Goal: Information Seeking & Learning: Learn about a topic

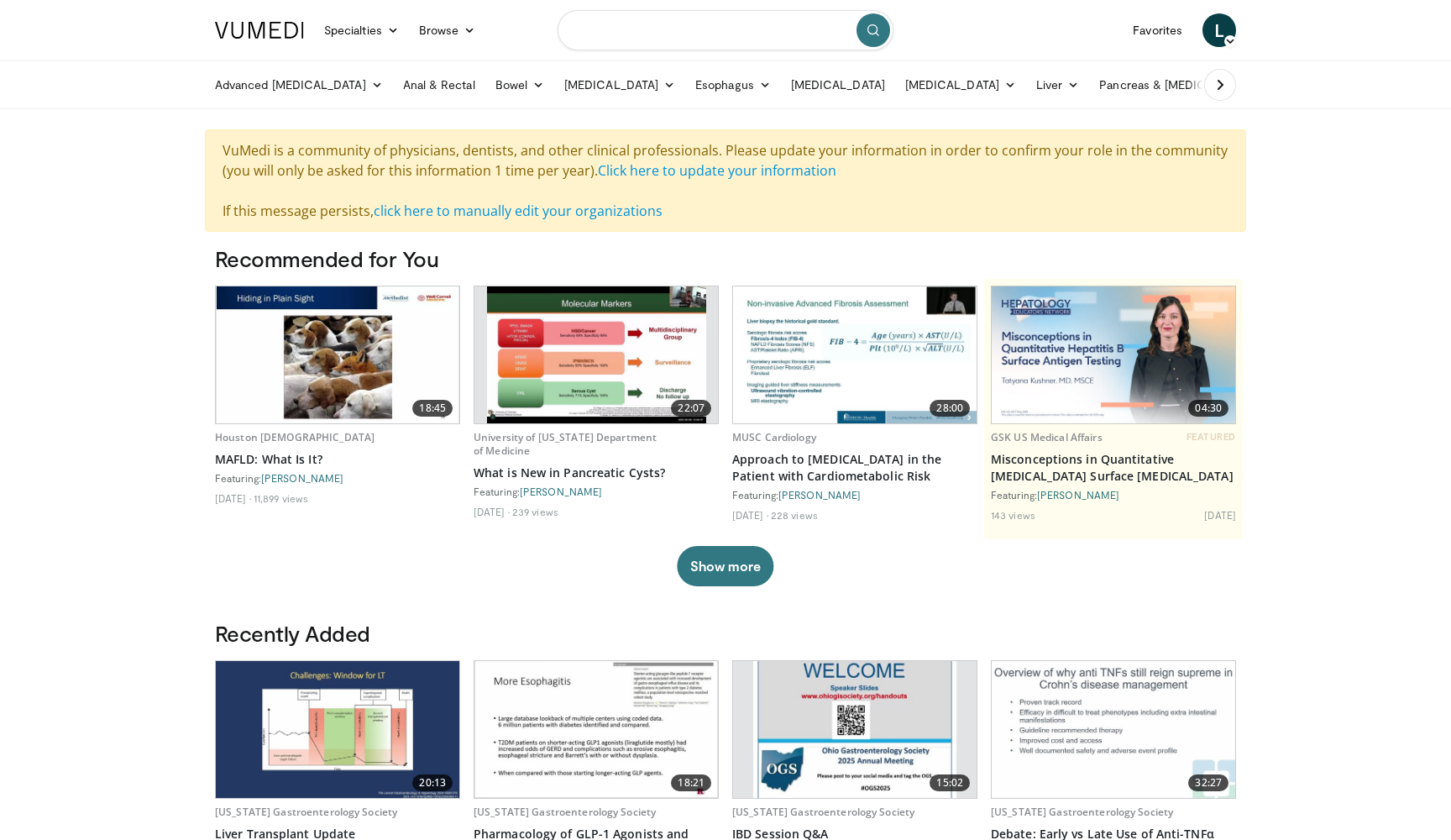
click at [604, 23] on input "Search topics, interventions" at bounding box center [726, 30] width 336 height 40
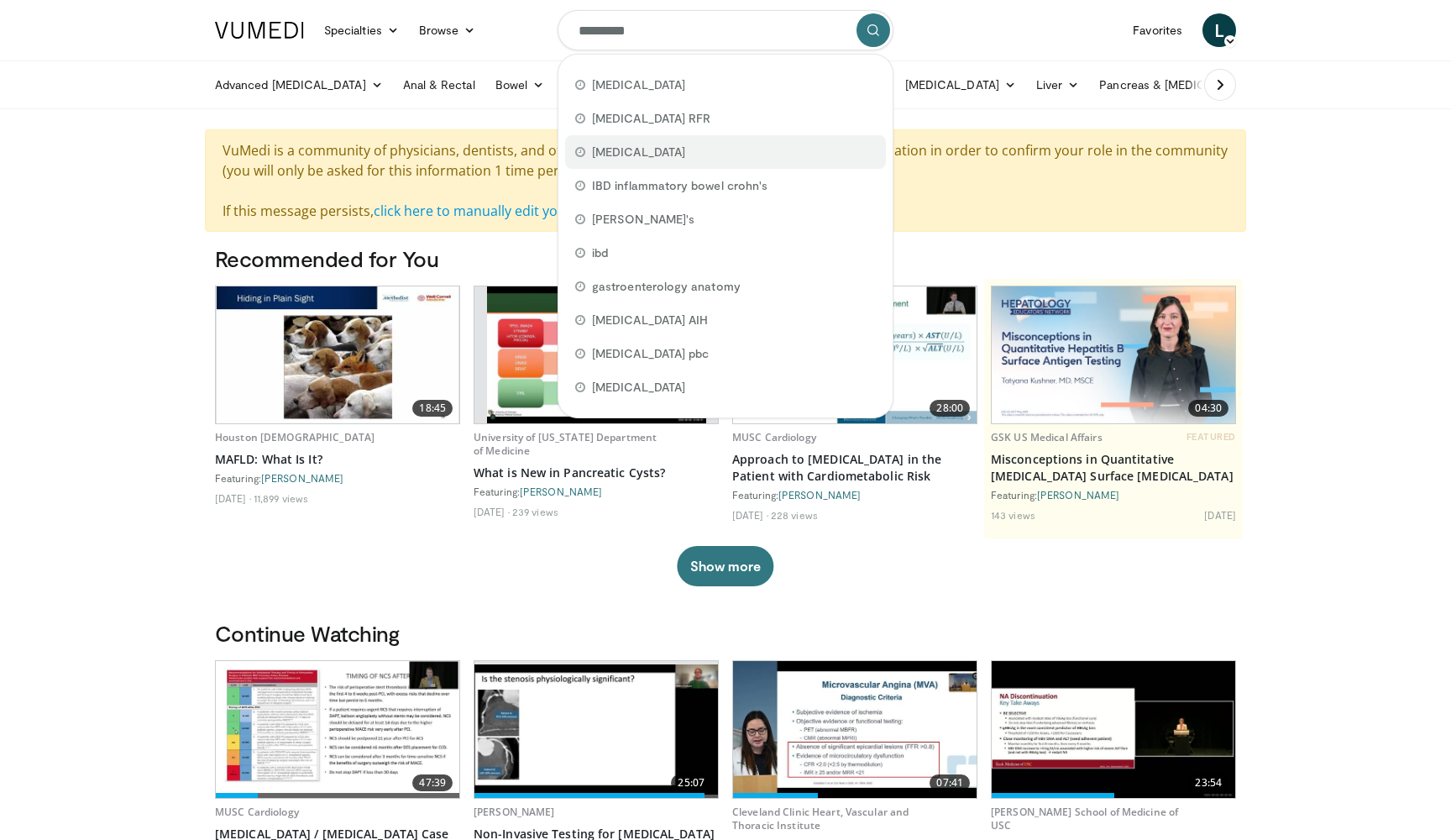
type input "**********"
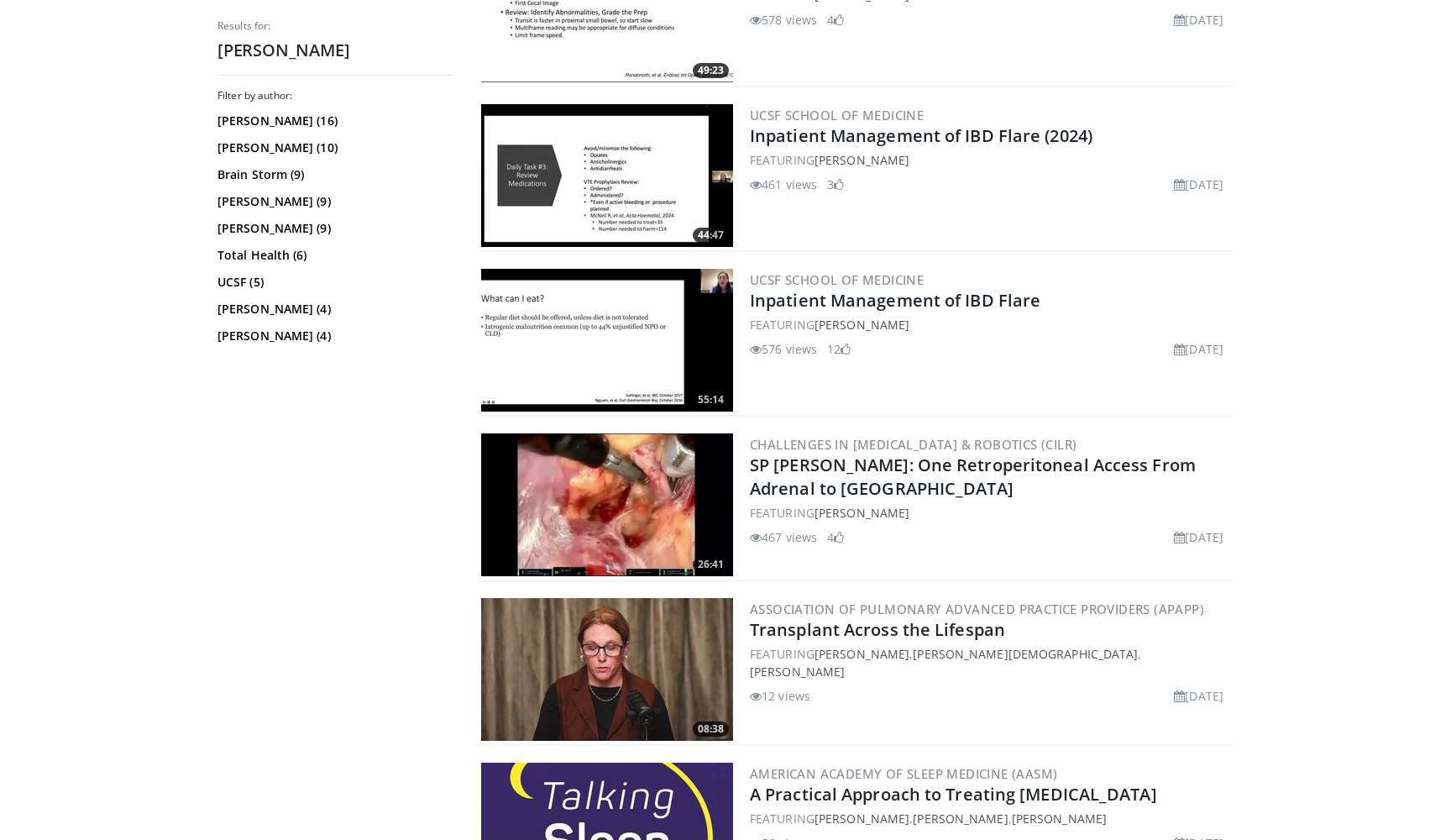
scroll to position [764, 0]
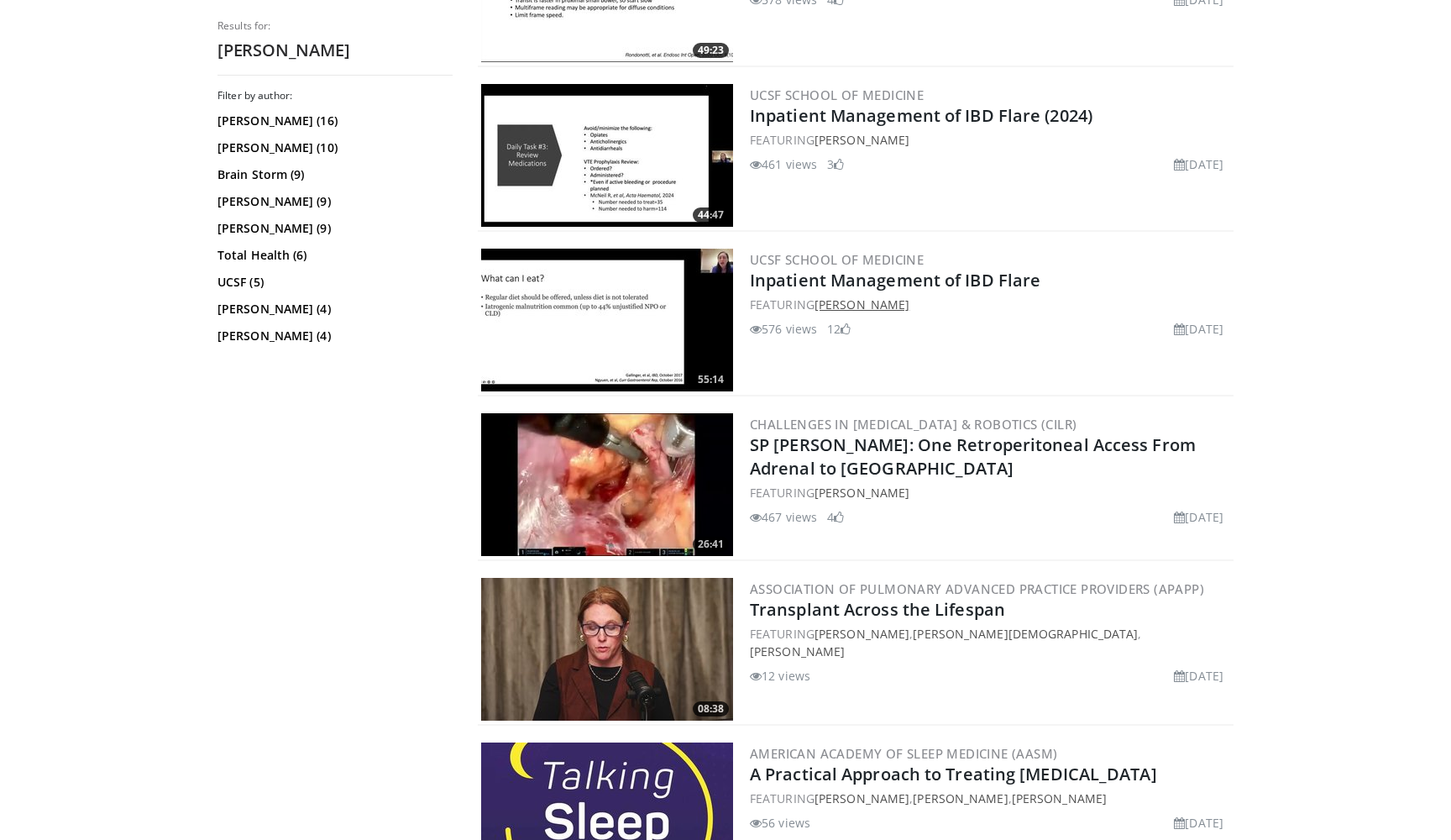
click at [872, 307] on link "[PERSON_NAME]" at bounding box center [862, 304] width 95 height 16
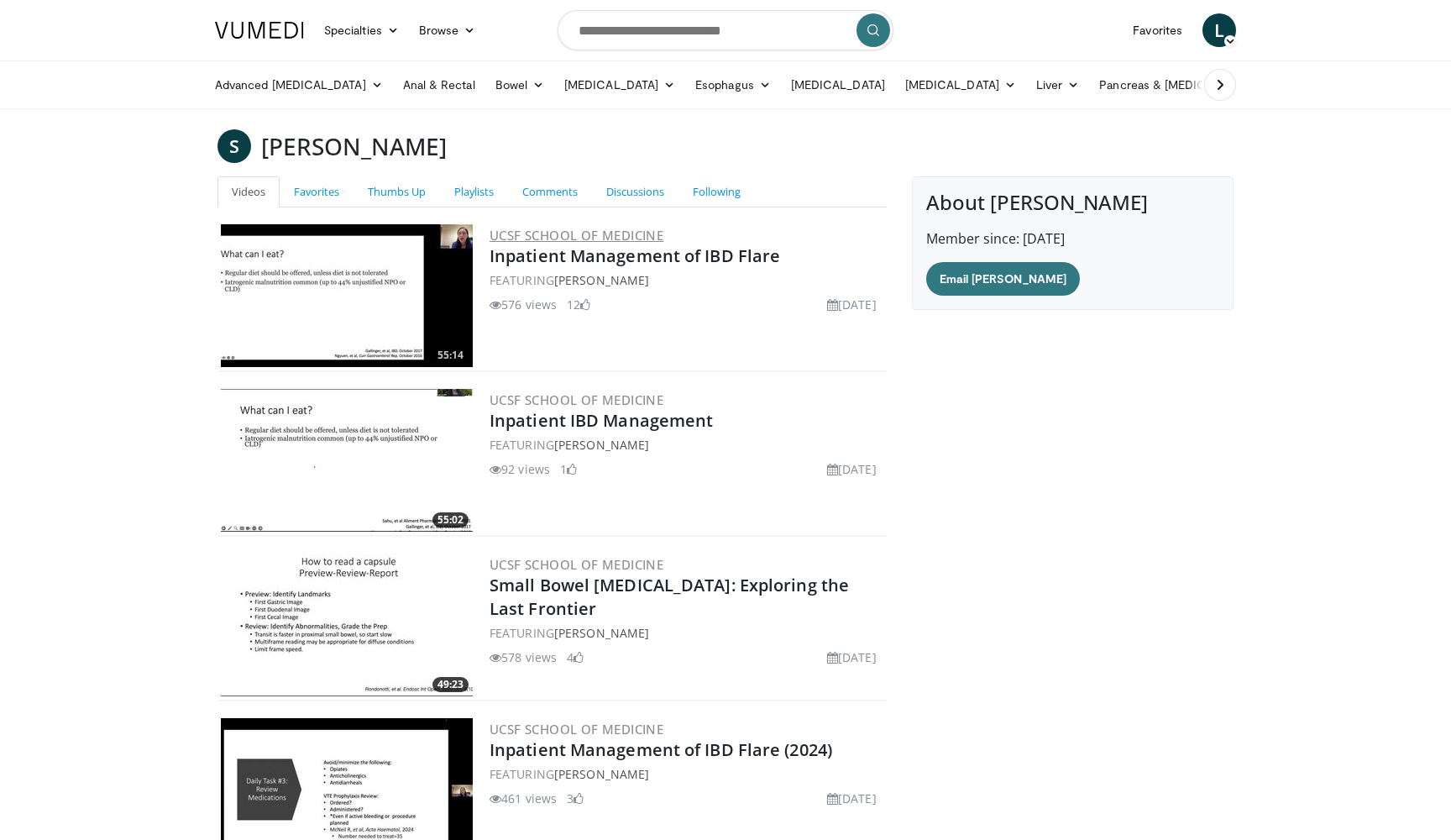
click at [552, 232] on link "UCSF School of Medicine" at bounding box center [576, 236] width 174 height 17
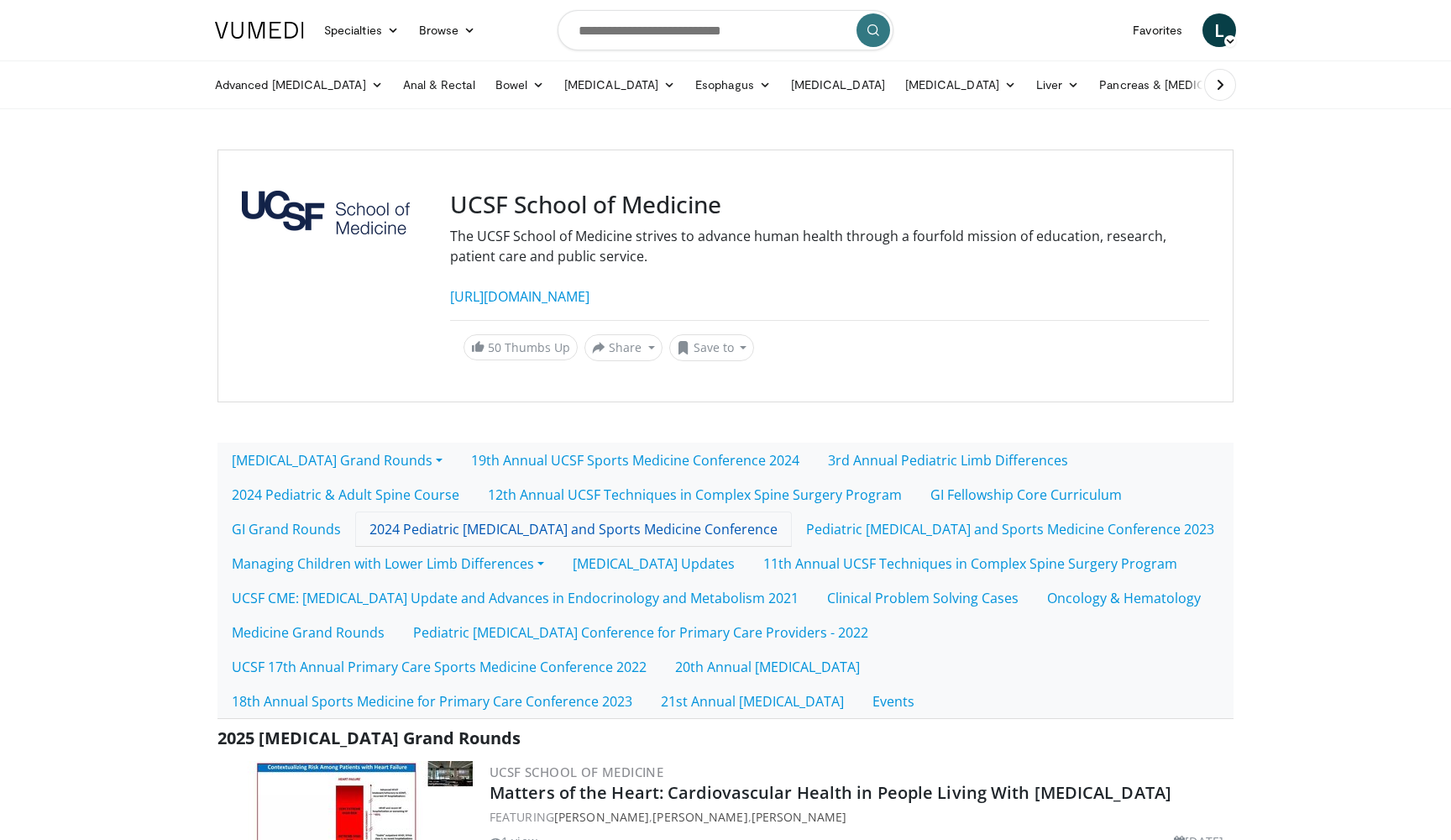
scroll to position [59, 0]
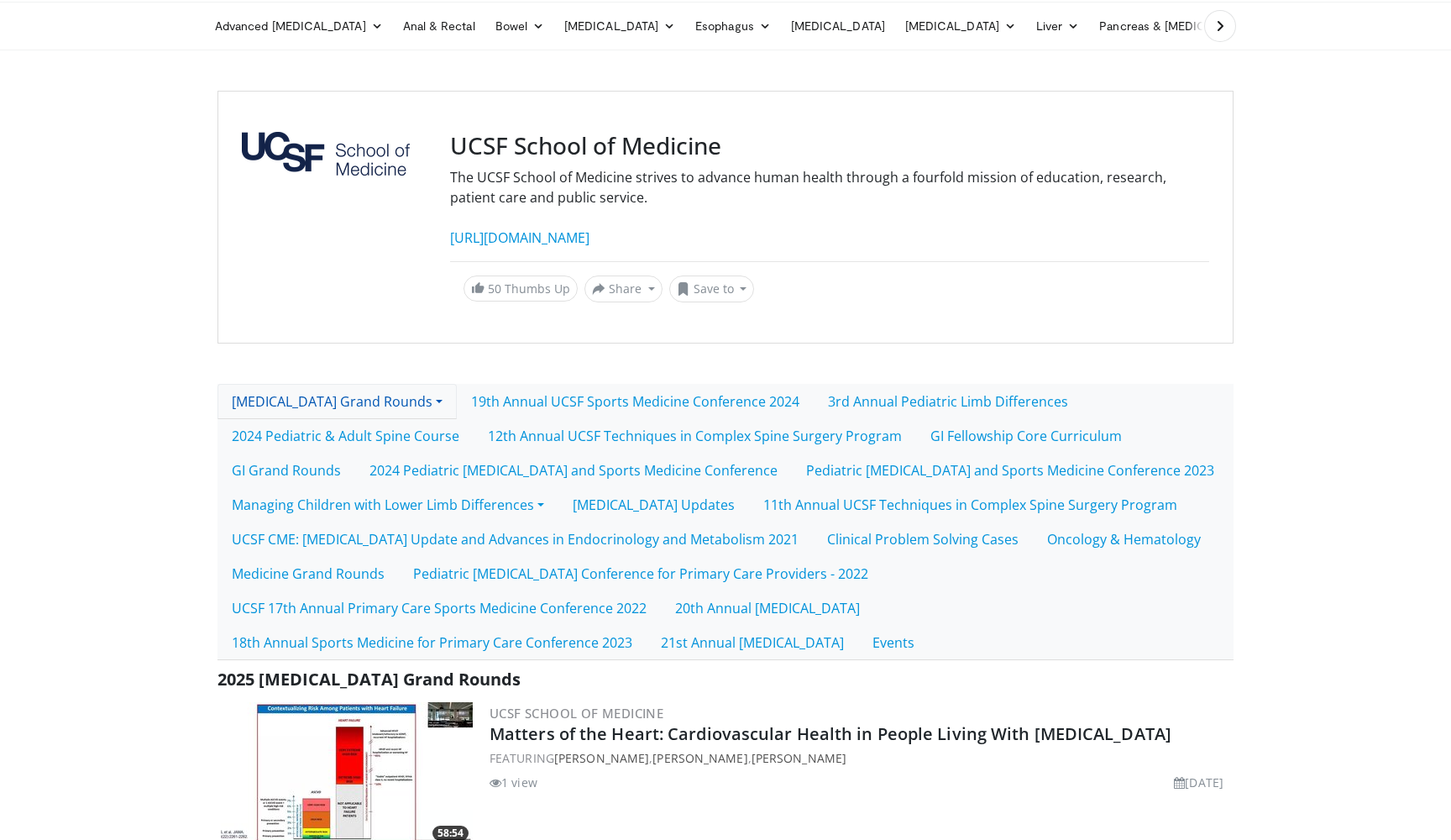
click at [359, 399] on link "HIV Grand Rounds" at bounding box center [337, 402] width 239 height 36
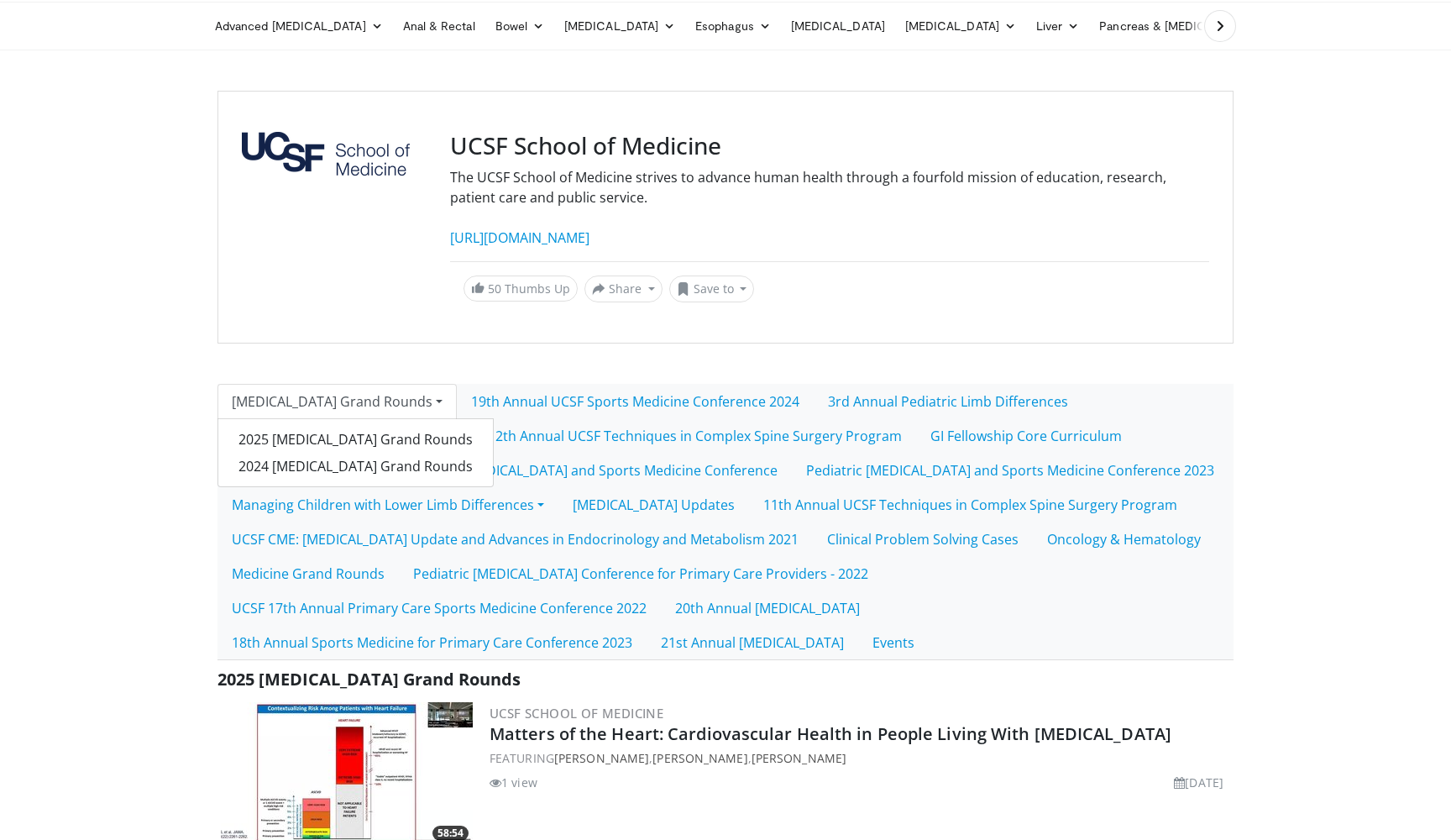
click at [359, 399] on link "[MEDICAL_DATA] Grand Rounds" at bounding box center [337, 402] width 239 height 36
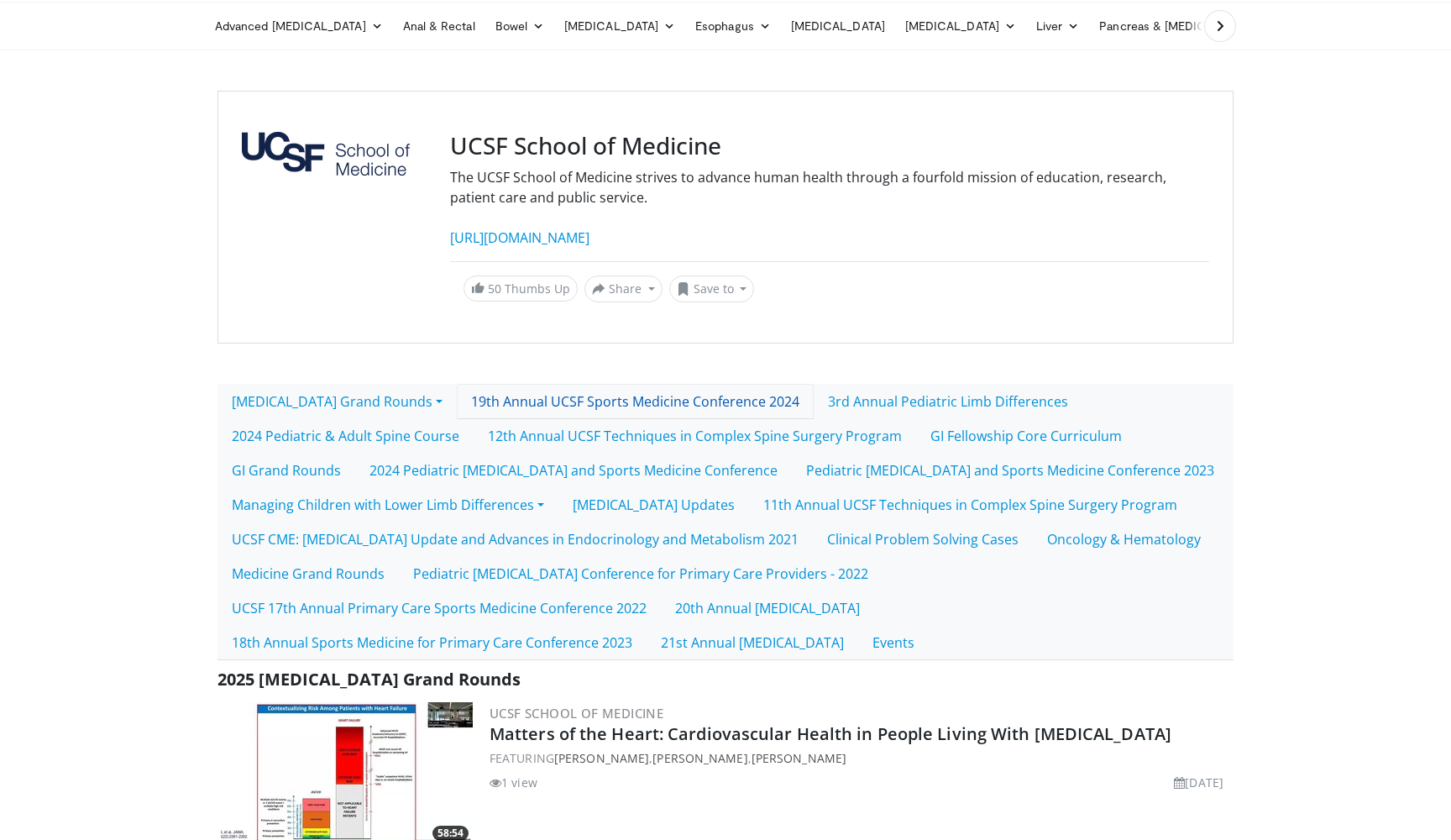
scroll to position [191, 0]
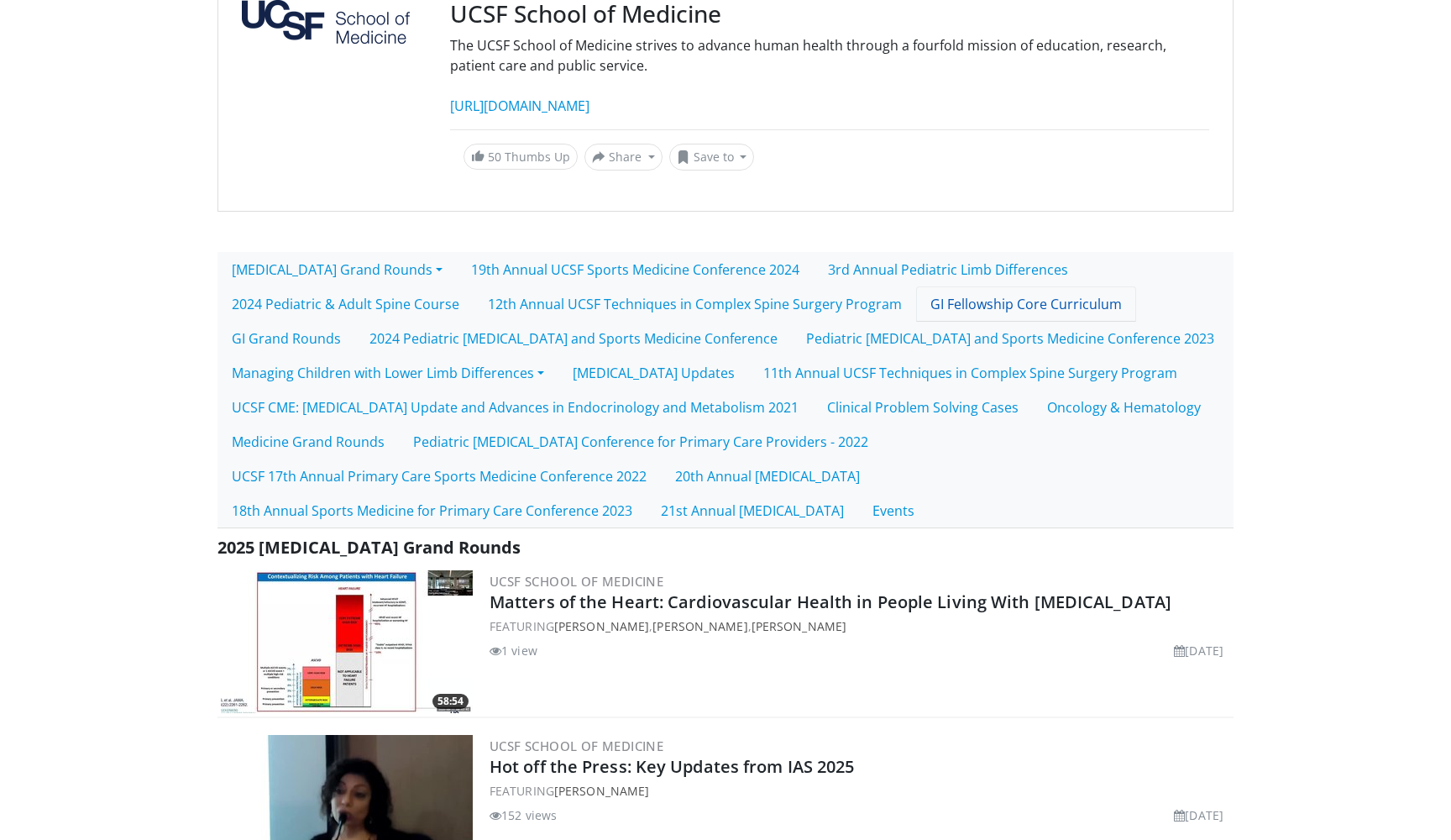
click at [919, 307] on link "GI Fellowship Core Curriculum" at bounding box center [1026, 304] width 220 height 36
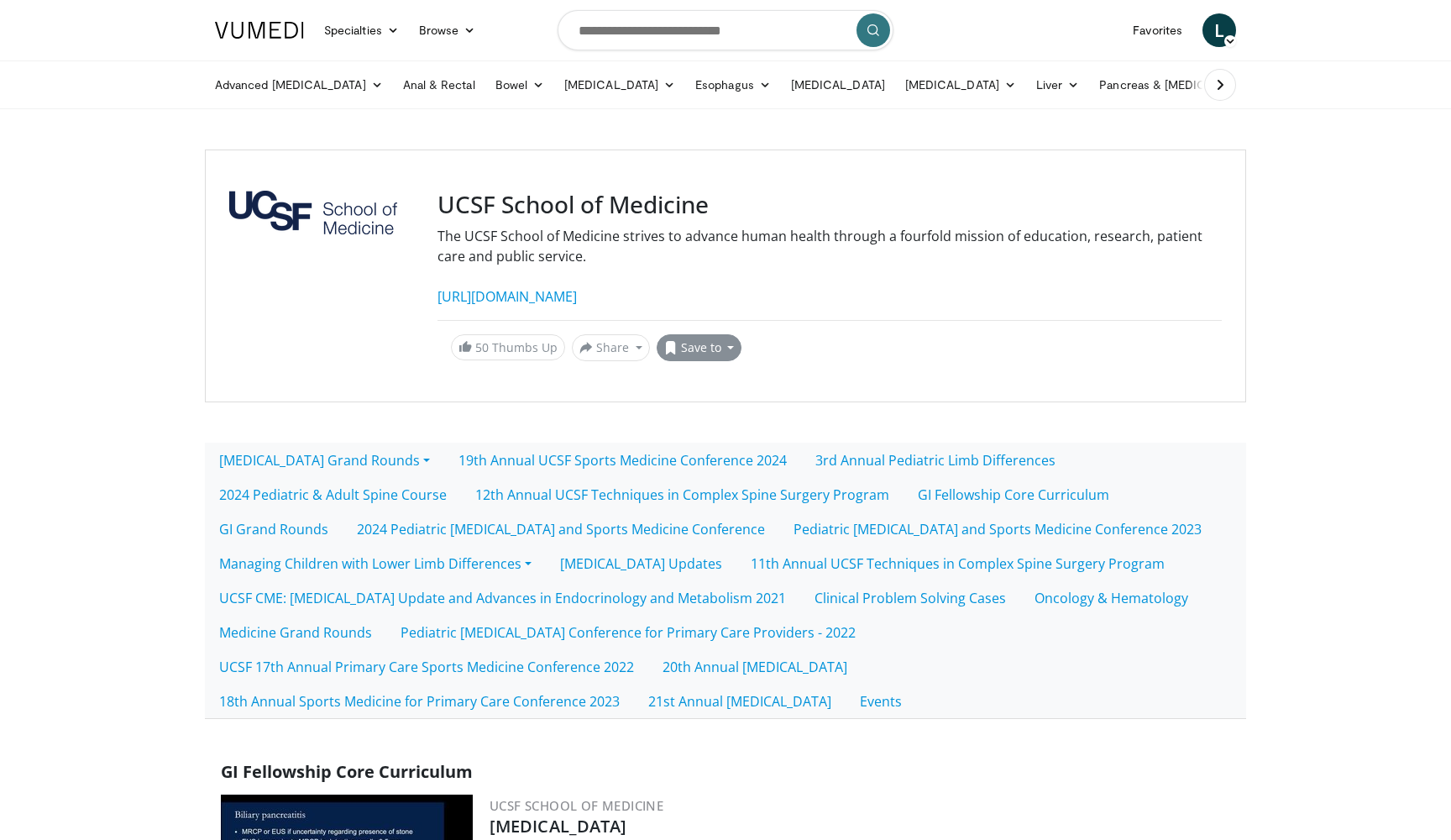
click at [687, 345] on button "Save to" at bounding box center [699, 347] width 85 height 27
click at [691, 376] on span "Add to Favorites" at bounding box center [729, 384] width 103 height 19
click at [904, 496] on link "GI Fellowship Core Curriculum" at bounding box center [1014, 495] width 220 height 36
click at [343, 512] on link "GI Grand Rounds" at bounding box center [273, 529] width 138 height 36
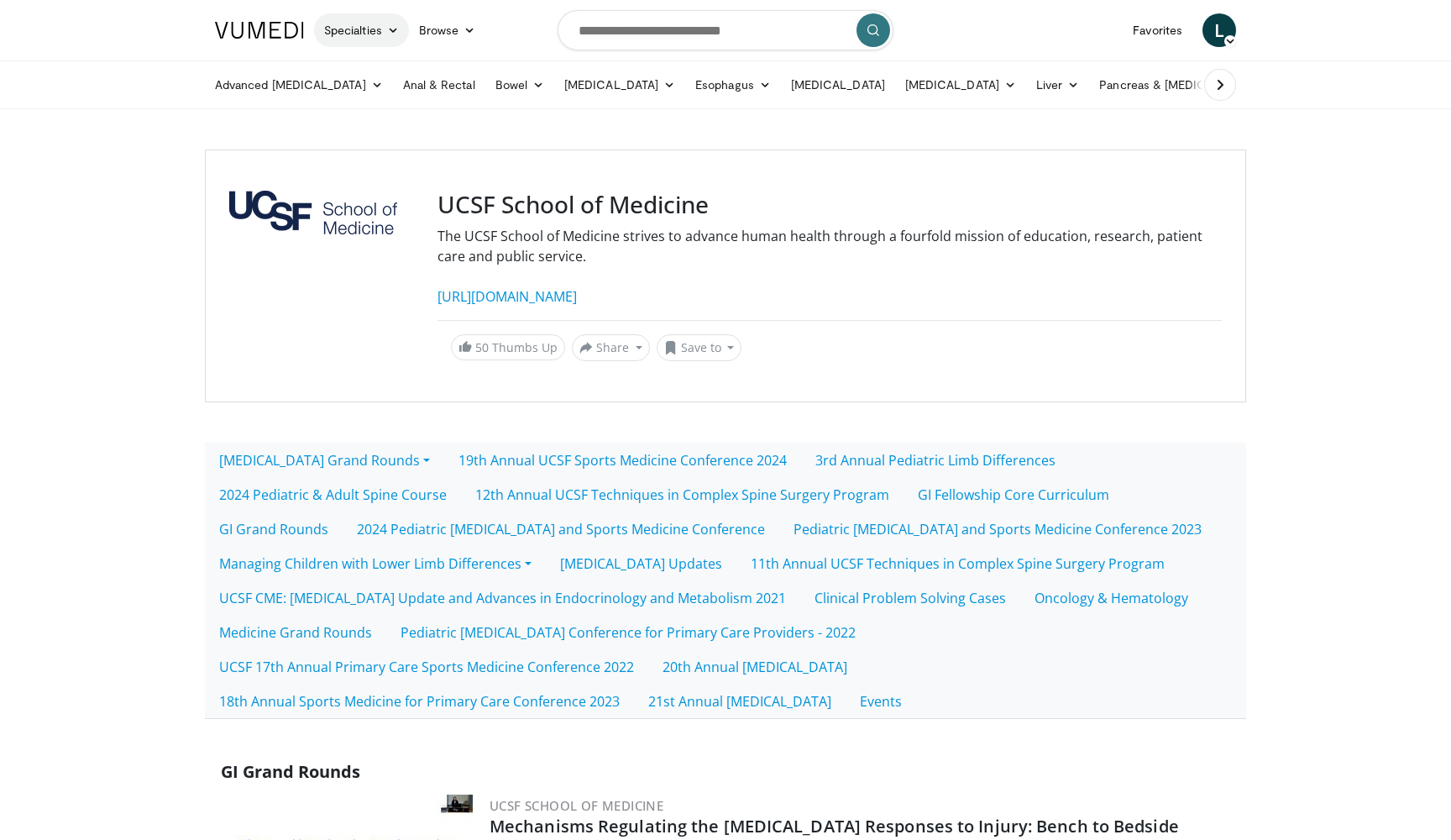
click at [401, 34] on link "Specialties" at bounding box center [361, 30] width 95 height 34
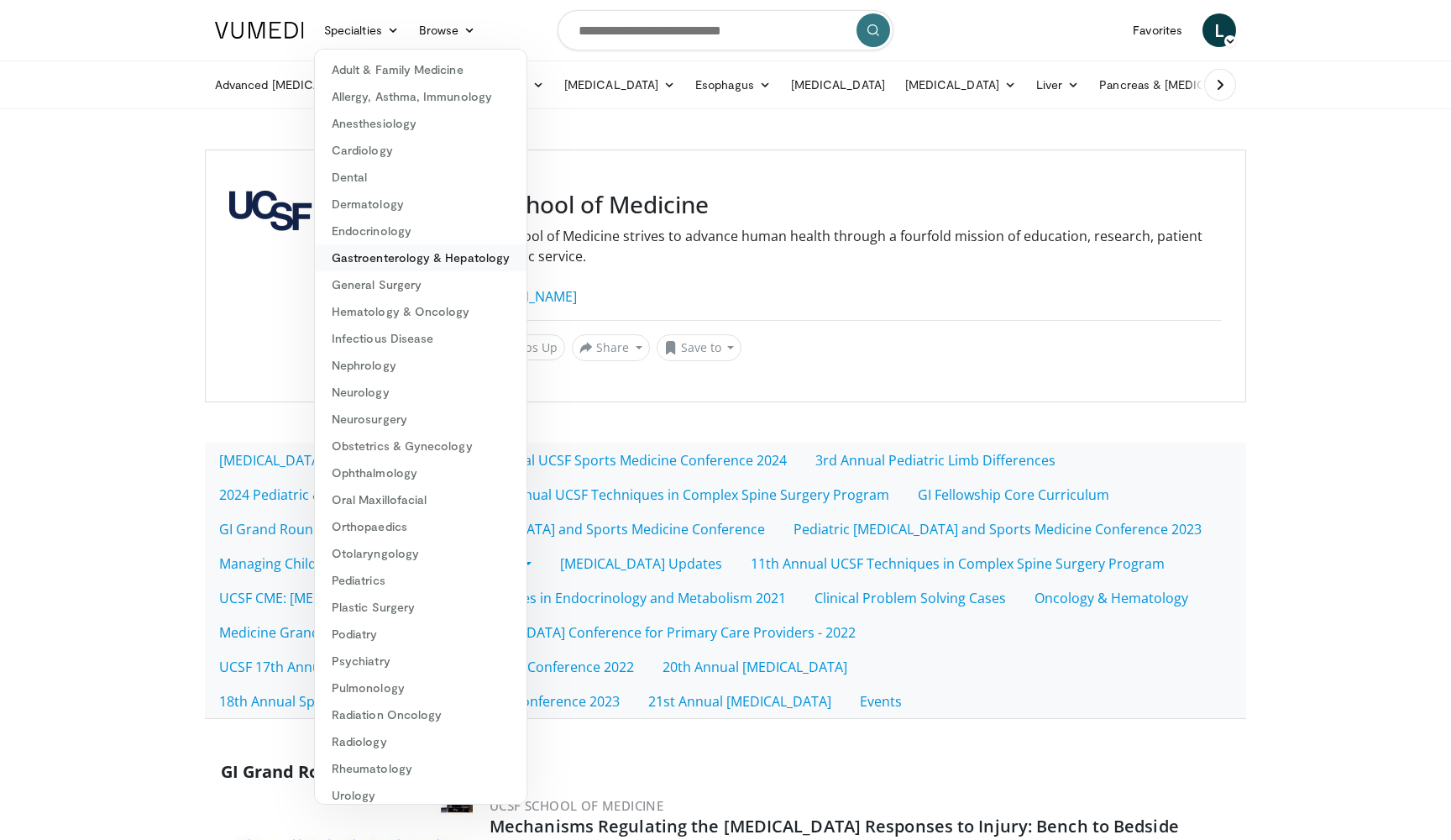
click at [386, 262] on link "Gastroenterology & Hepatology" at bounding box center [420, 257] width 211 height 27
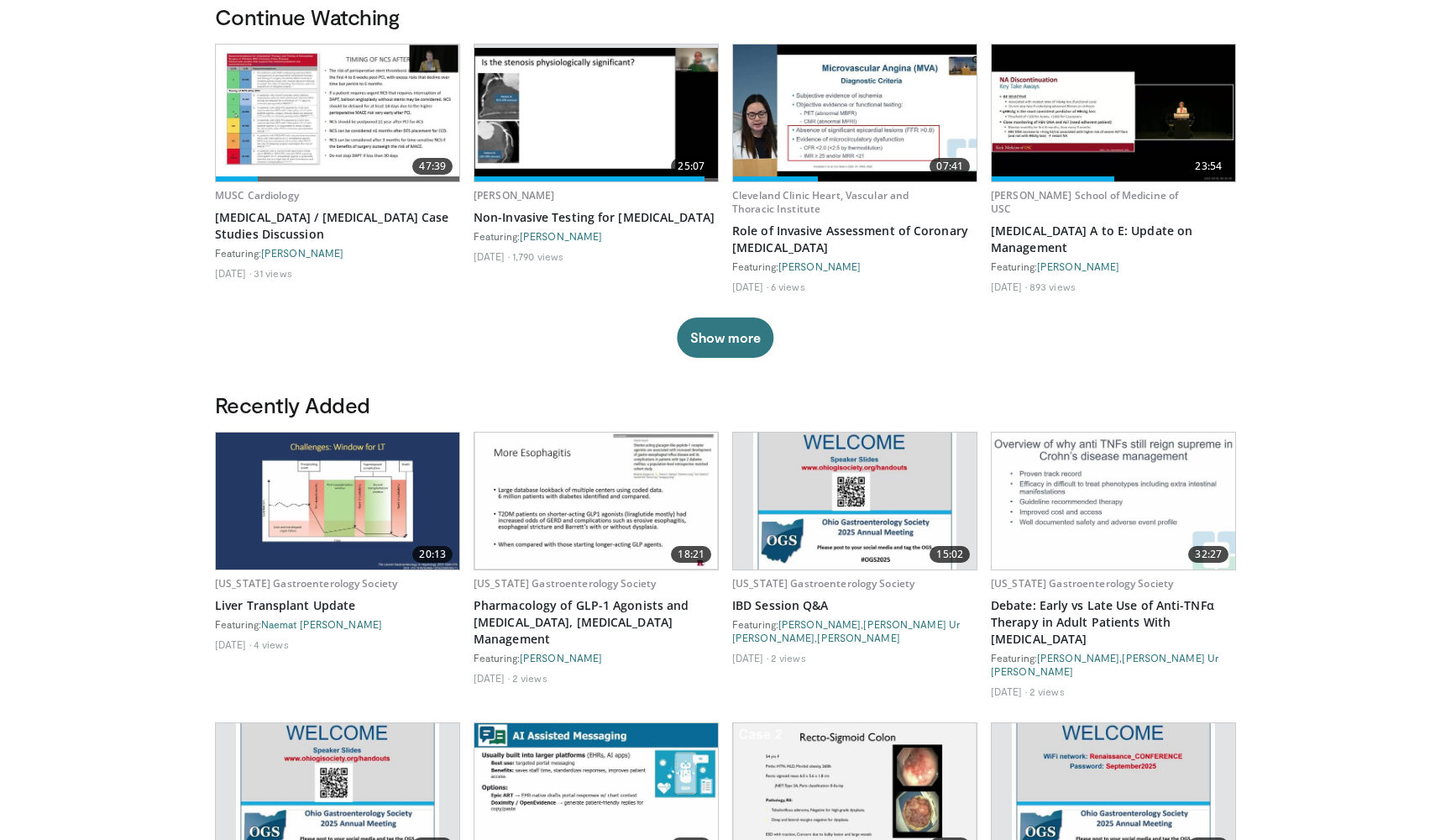
scroll to position [585, 0]
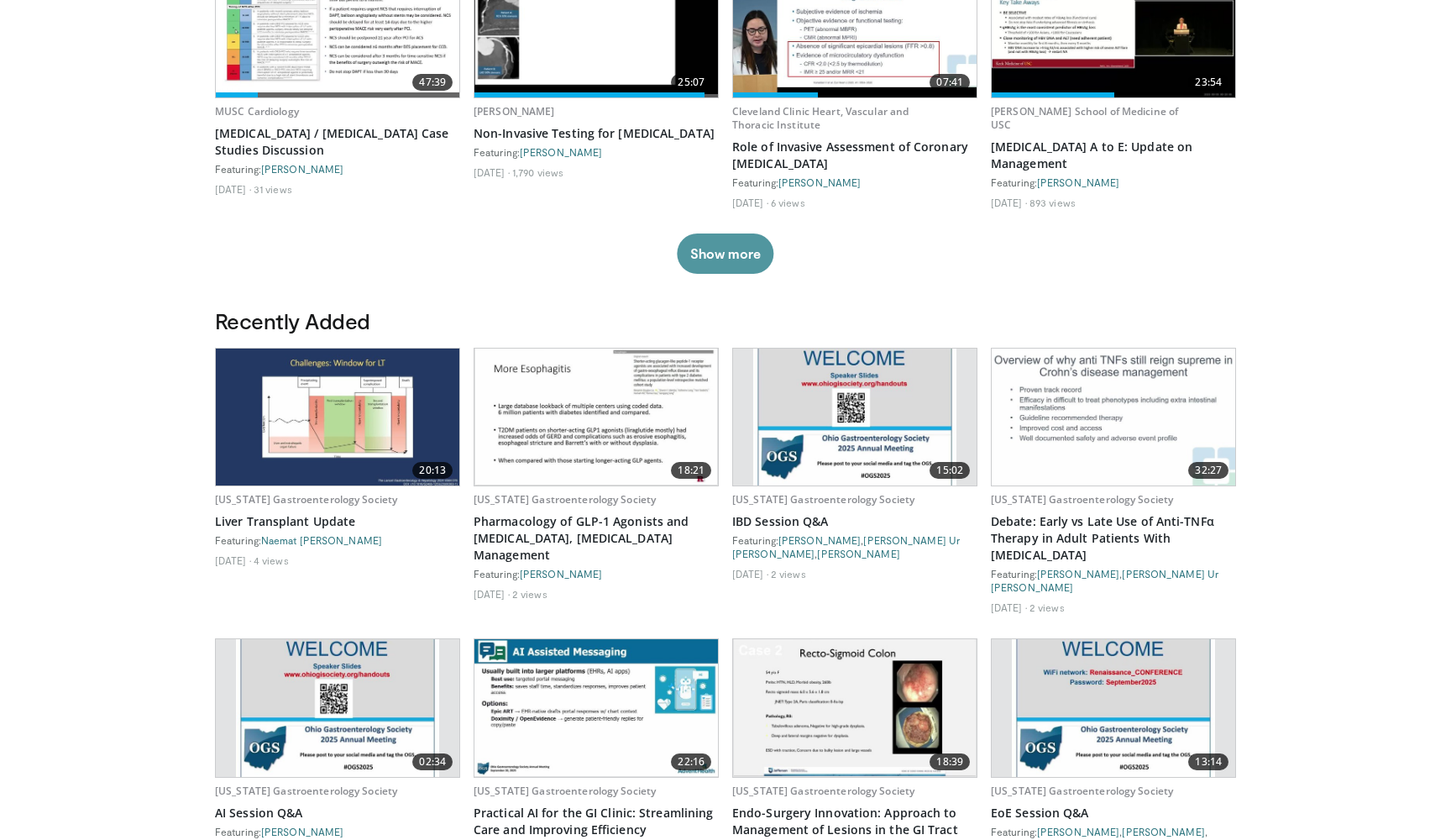
click at [749, 254] on button "Show more" at bounding box center [725, 253] width 97 height 40
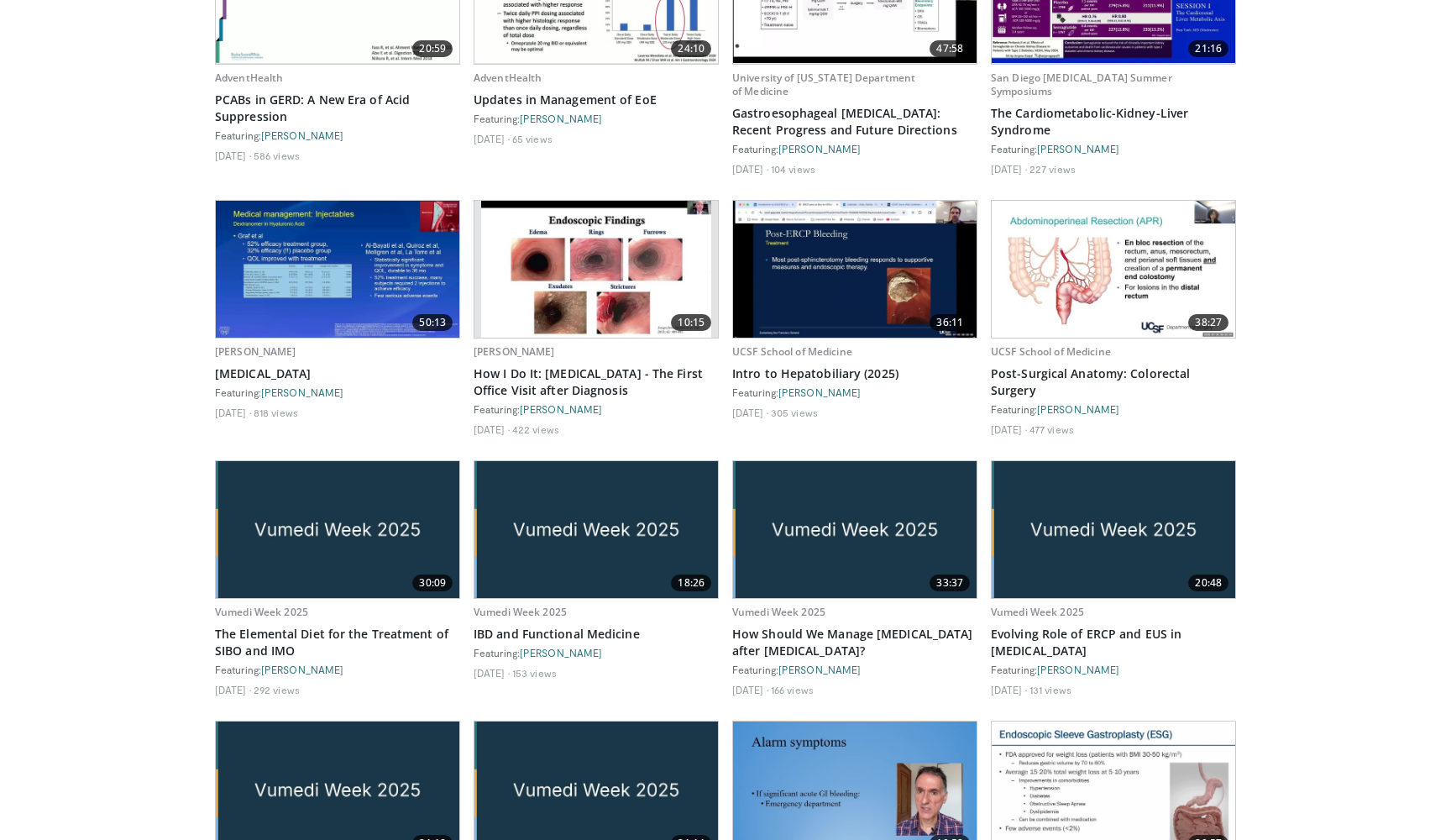
scroll to position [10042, 0]
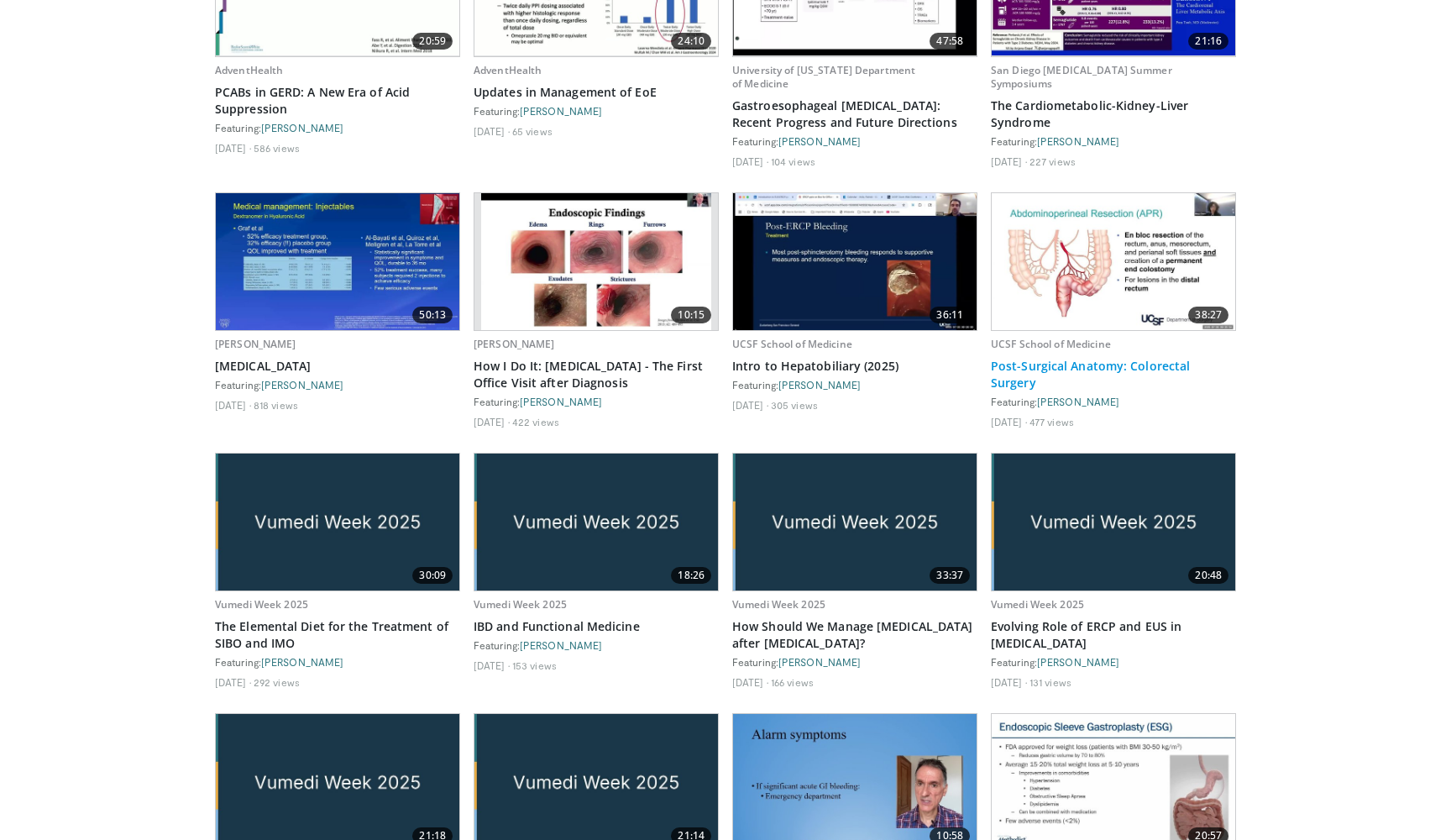
click at [1074, 358] on link "Post-Surgical Anatomy: Colorectal Surgery" at bounding box center [1113, 374] width 245 height 34
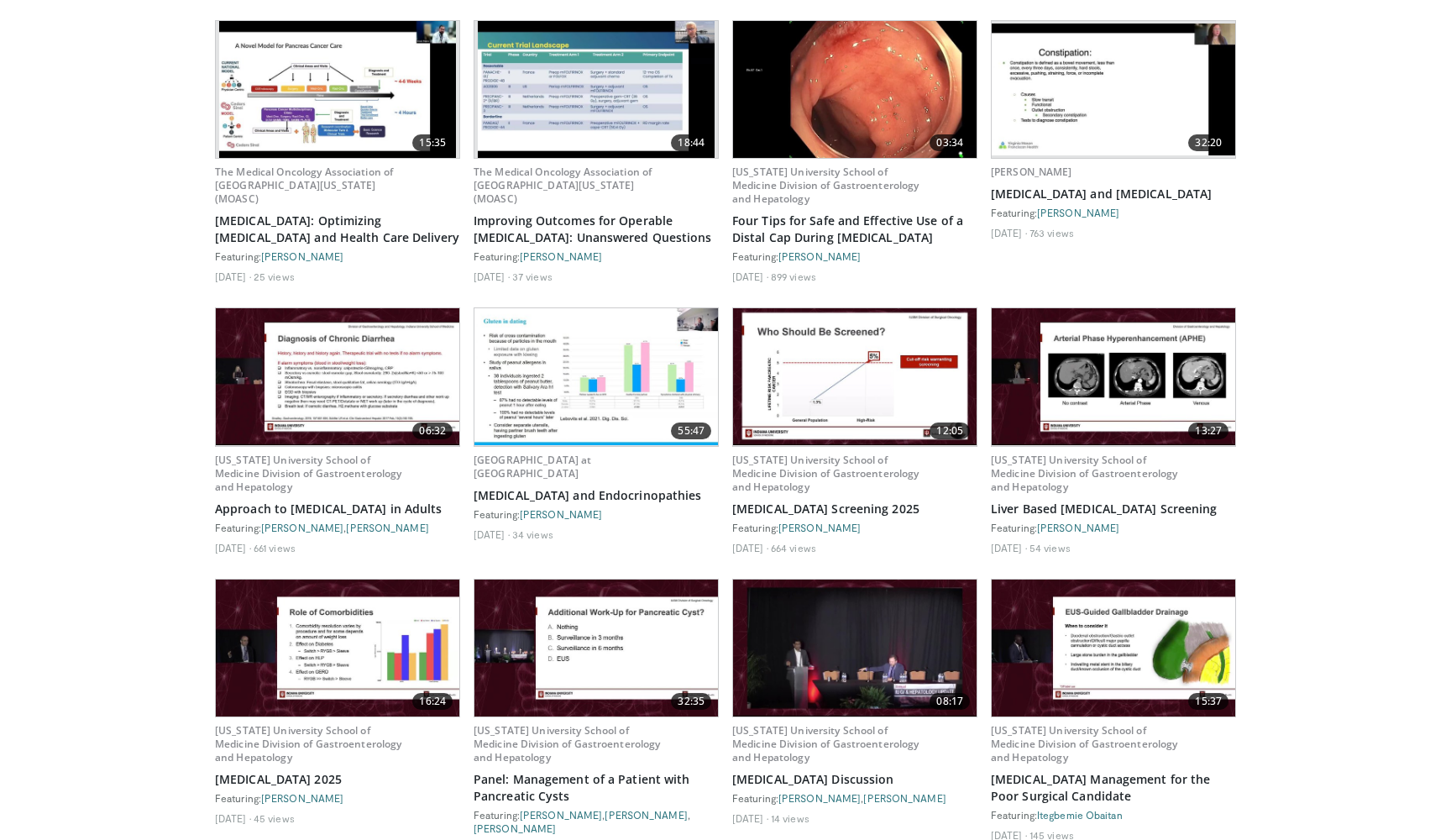
scroll to position [11862, 0]
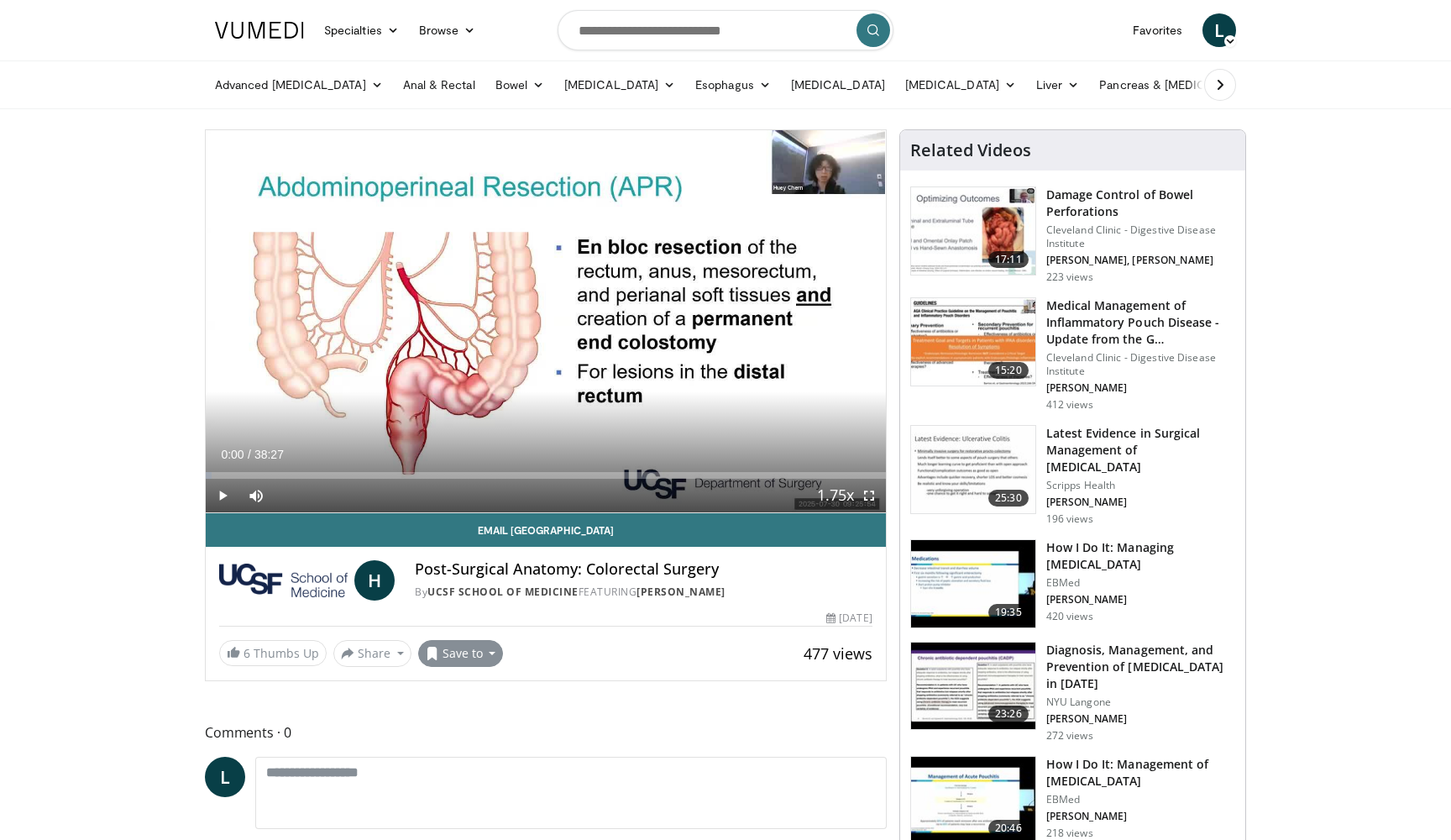
click at [426, 645] on button "Save to" at bounding box center [461, 653] width 85 height 27
click at [458, 681] on span "Add to Favorites" at bounding box center [491, 690] width 103 height 19
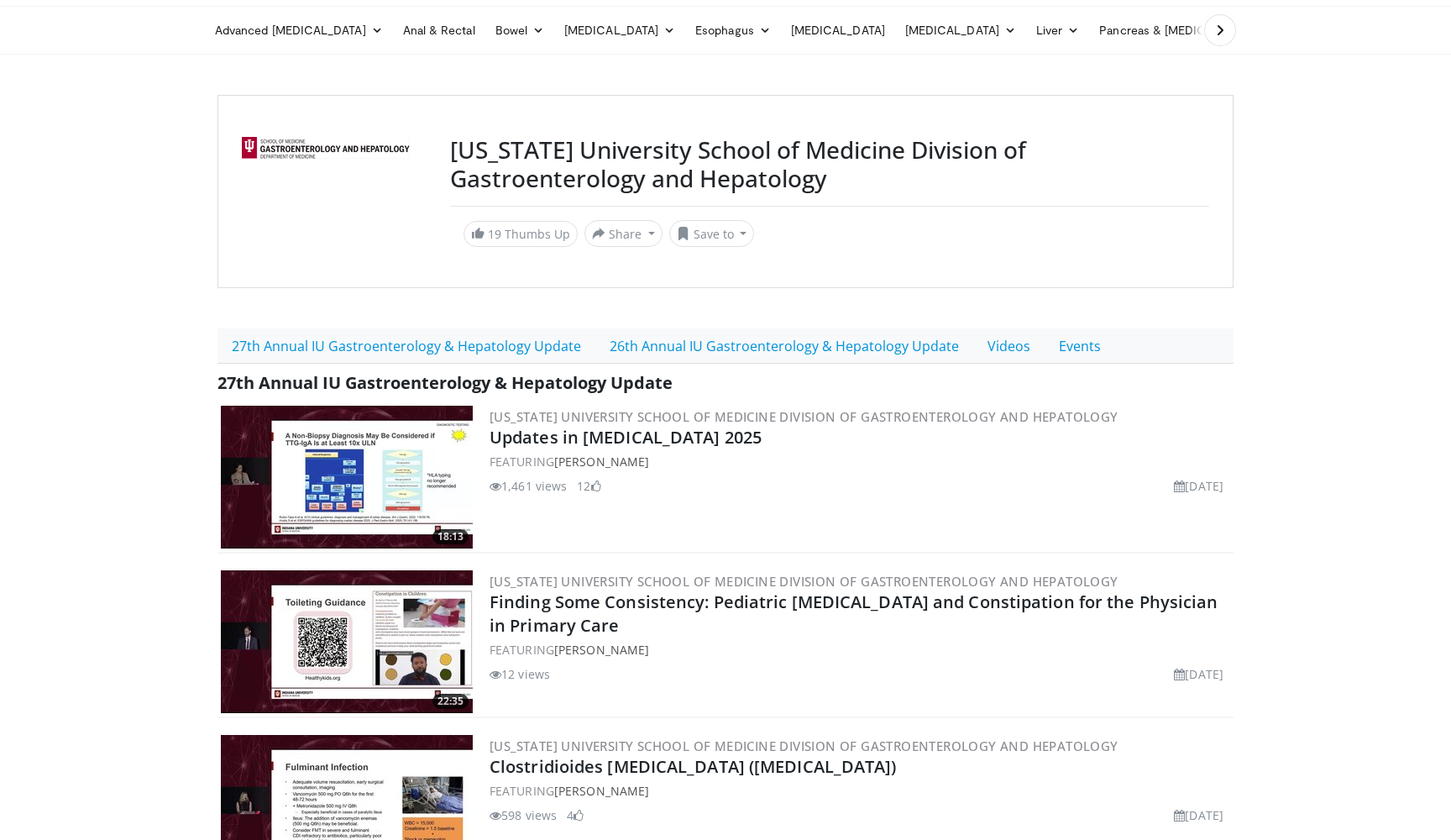
scroll to position [56, 0]
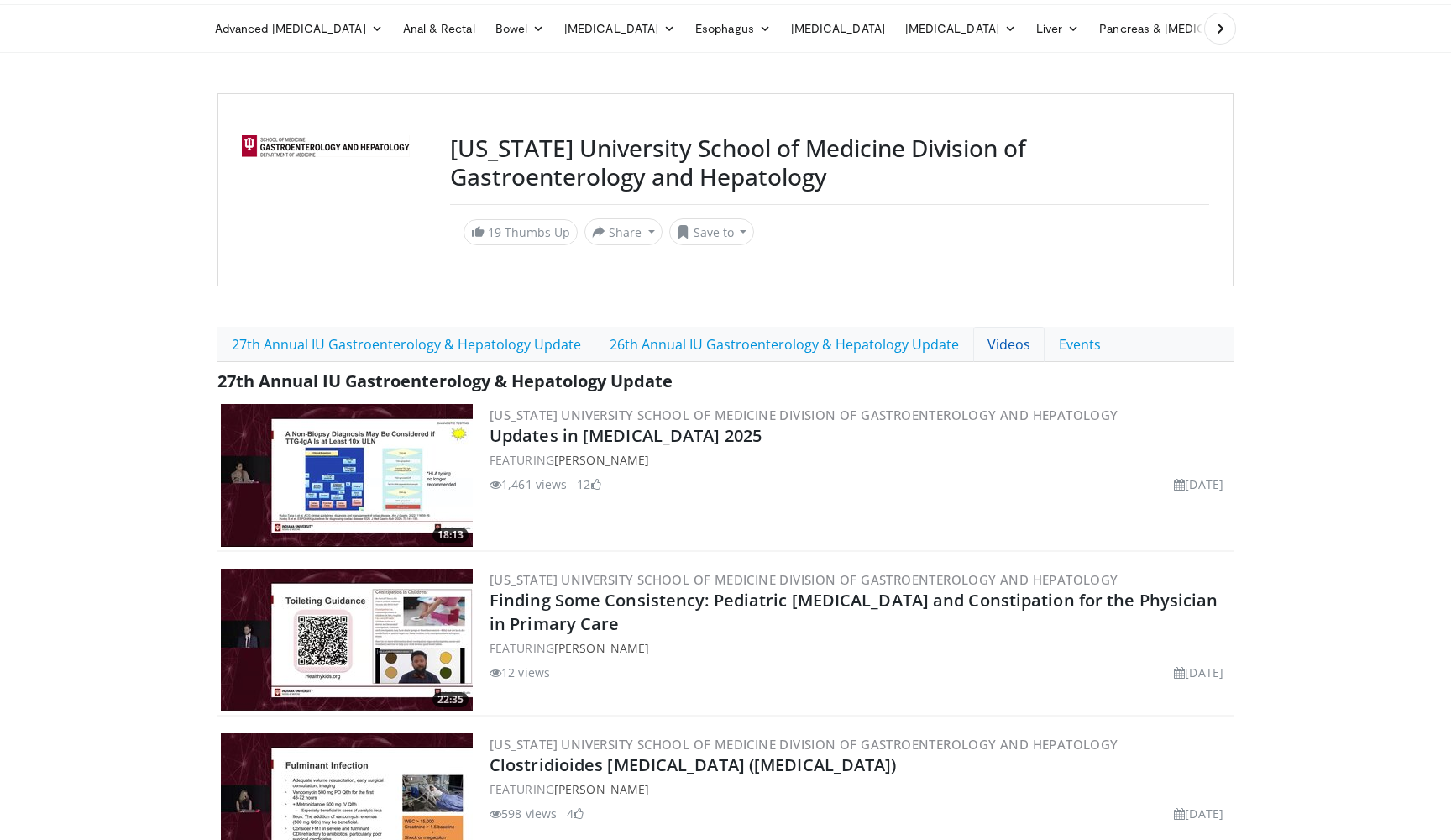
click at [991, 347] on link "Videos" at bounding box center [1009, 344] width 71 height 36
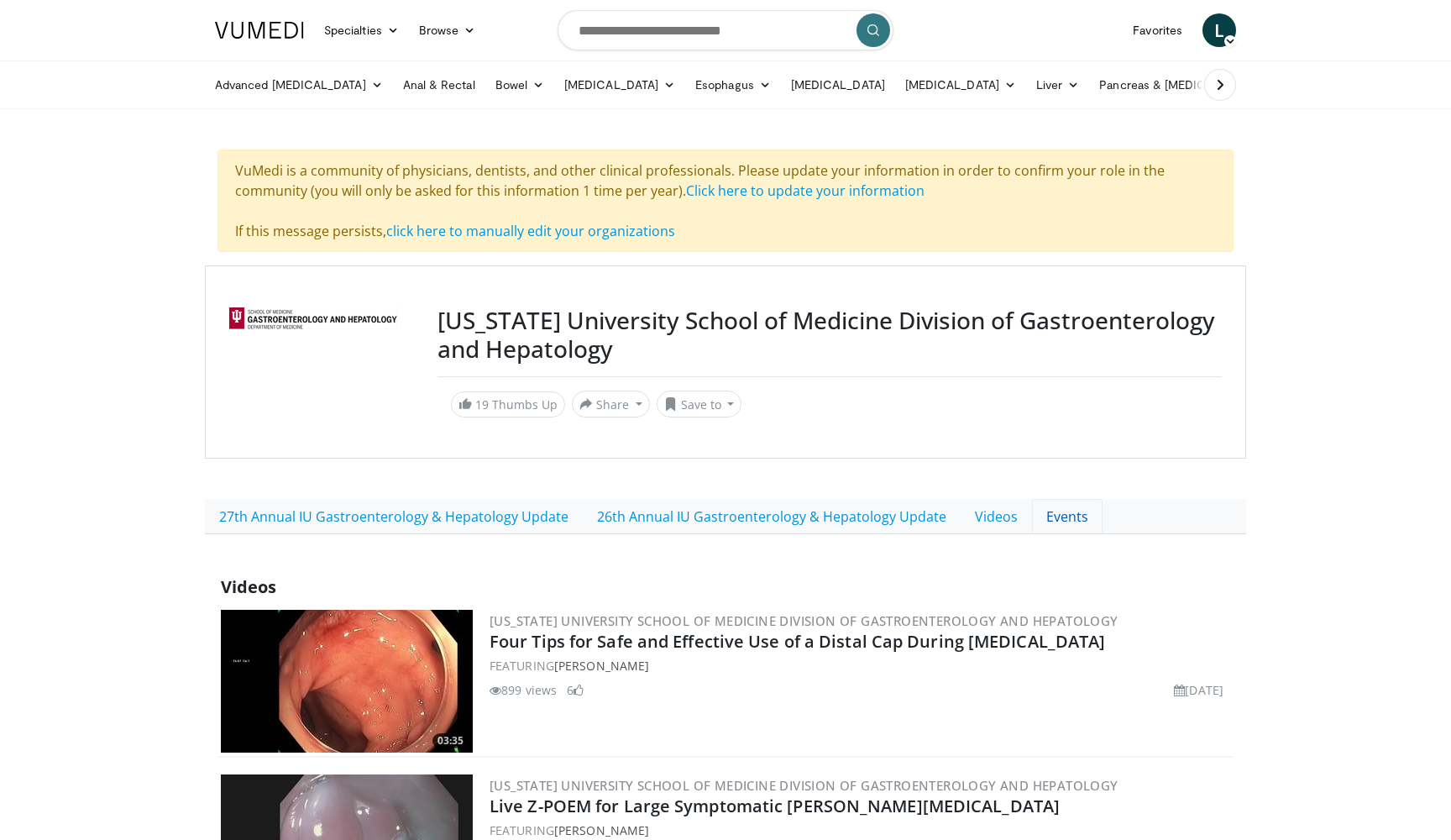
click at [1040, 519] on link "Events" at bounding box center [1067, 517] width 70 height 36
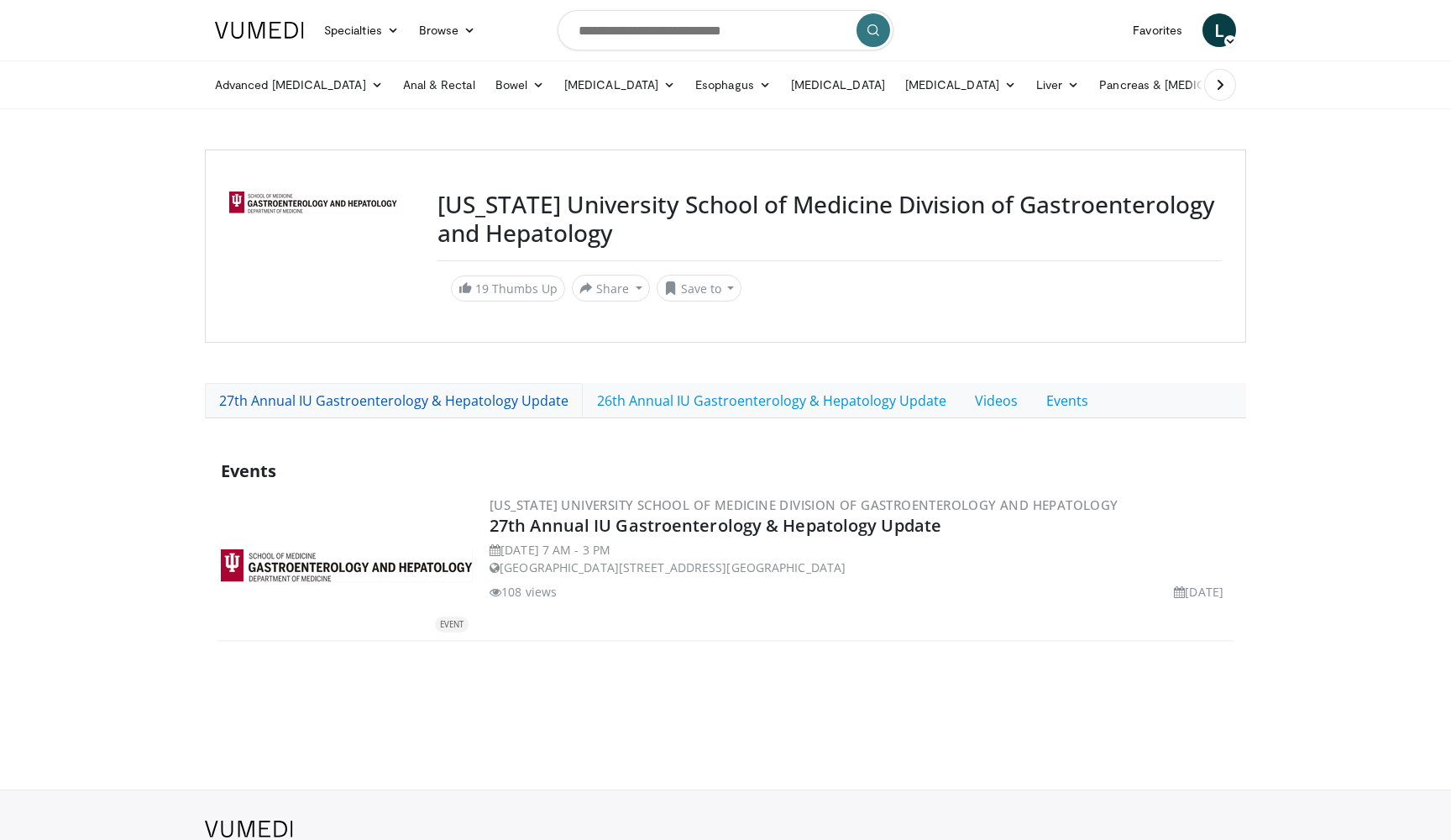
click at [481, 389] on link "27th Annual IU Gastroenterology & Hepatology Update" at bounding box center [393, 401] width 378 height 36
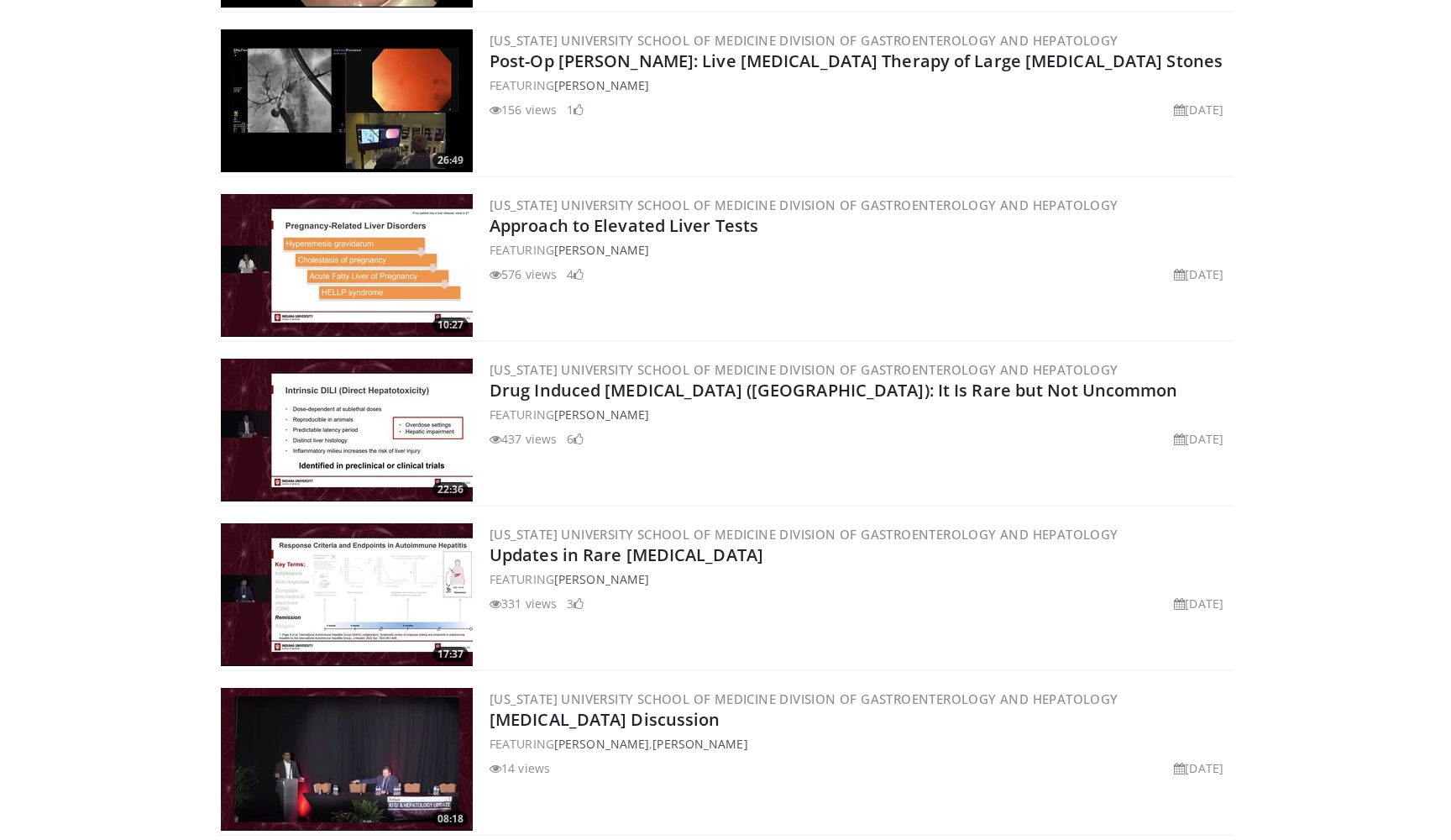
scroll to position [2649, 0]
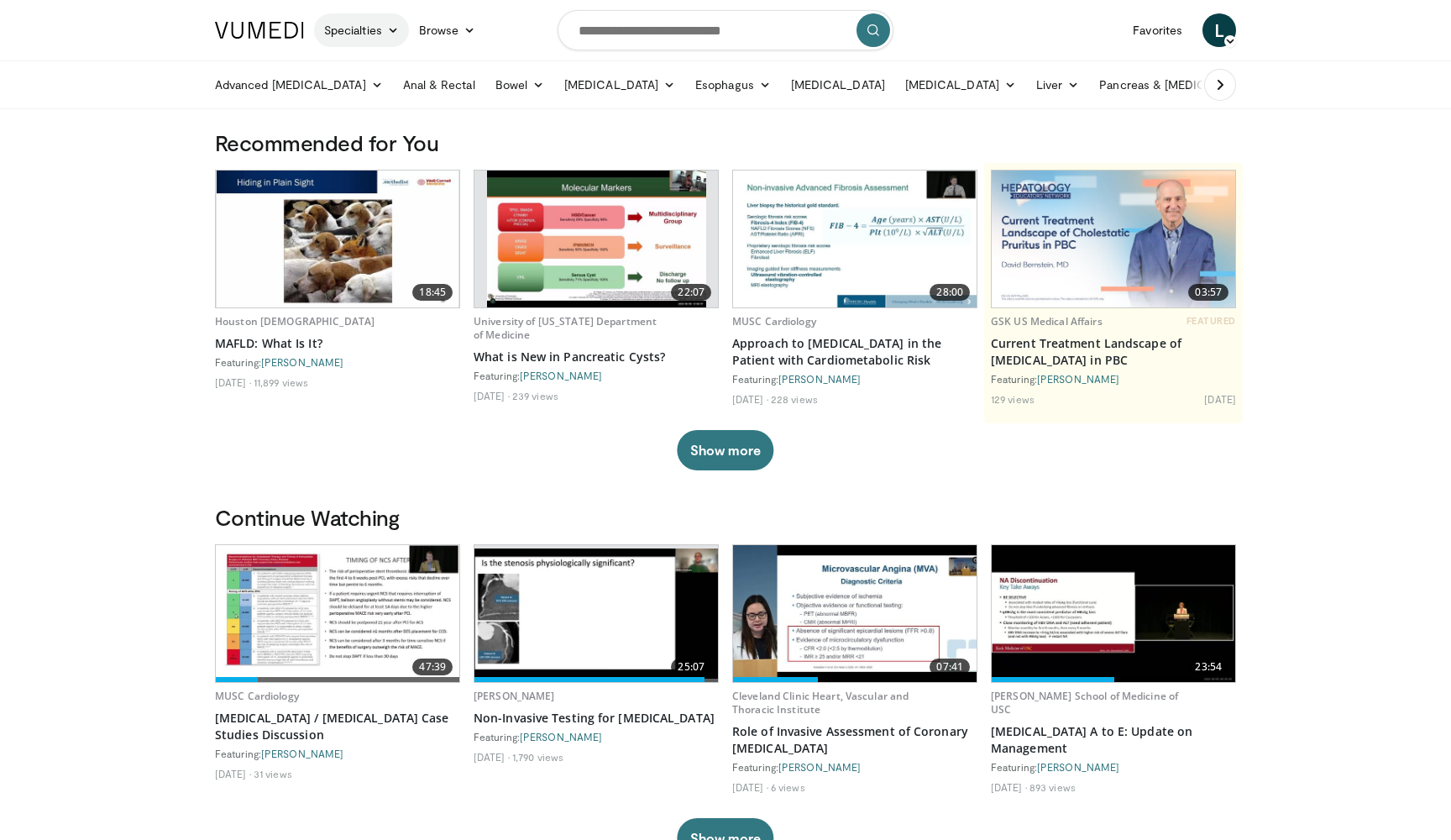
click at [386, 41] on link "Specialties" at bounding box center [361, 30] width 95 height 34
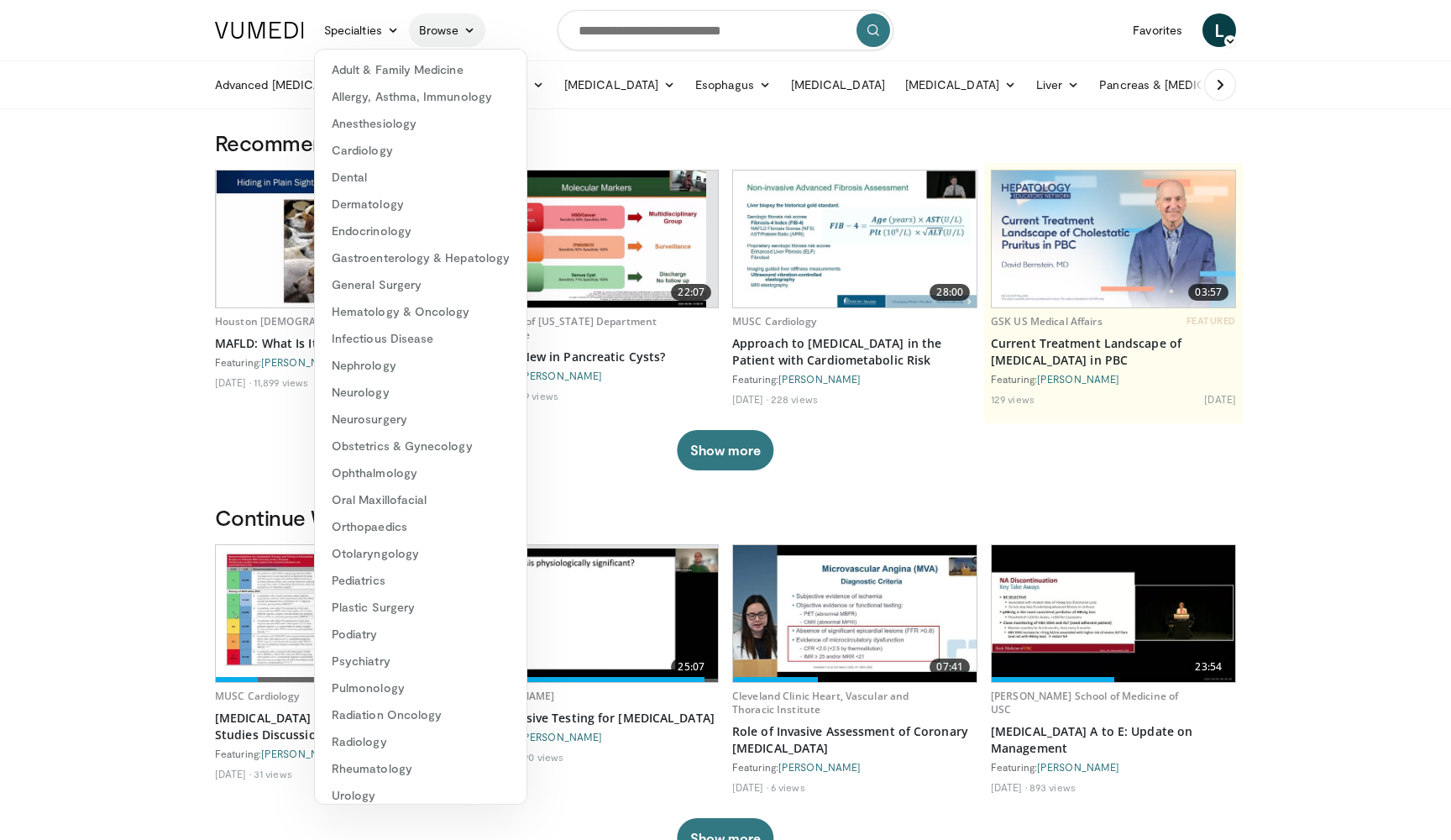
click at [459, 19] on link "Browse" at bounding box center [448, 30] width 77 height 34
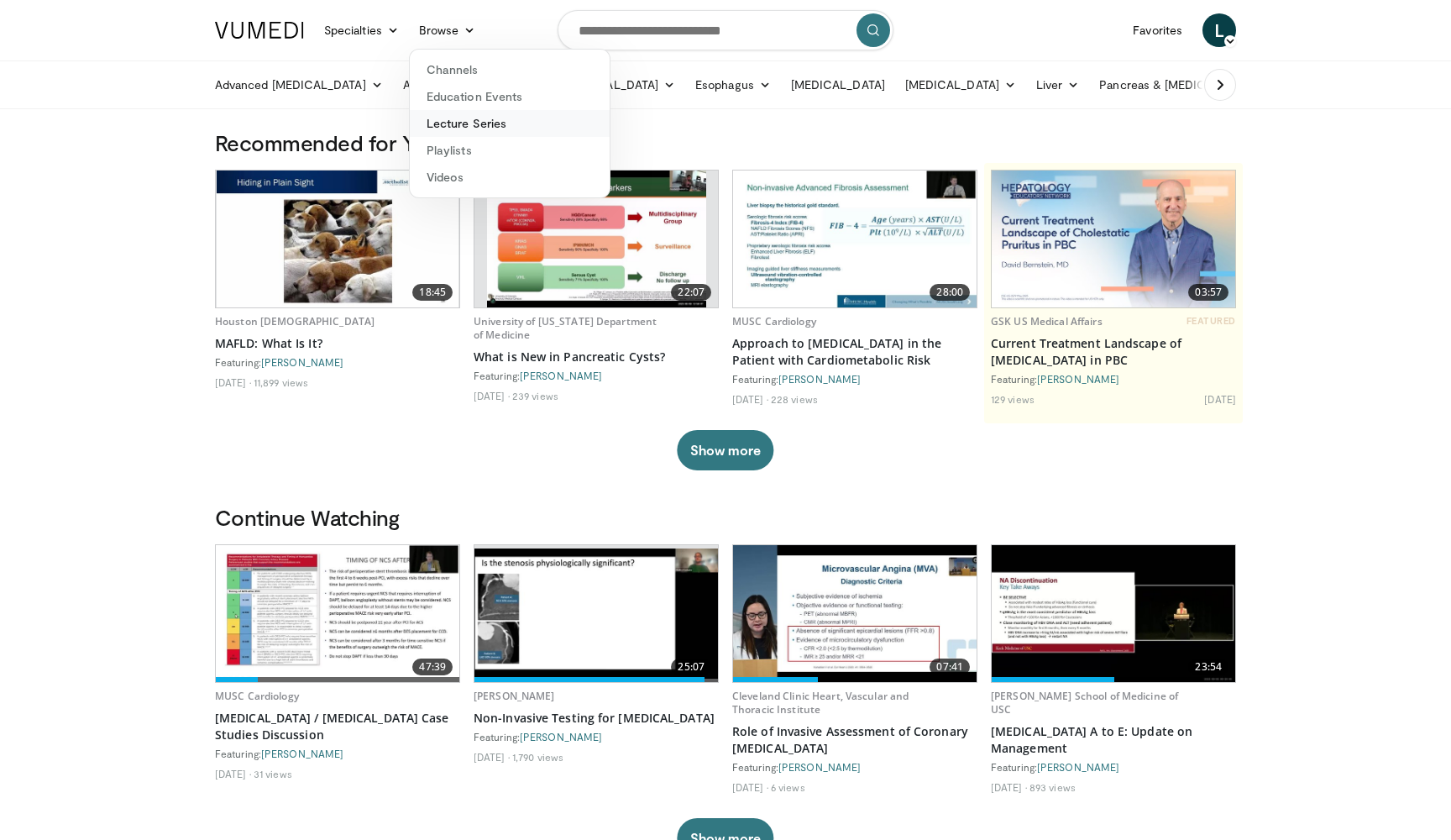
click at [453, 119] on link "Lecture Series" at bounding box center [510, 123] width 200 height 27
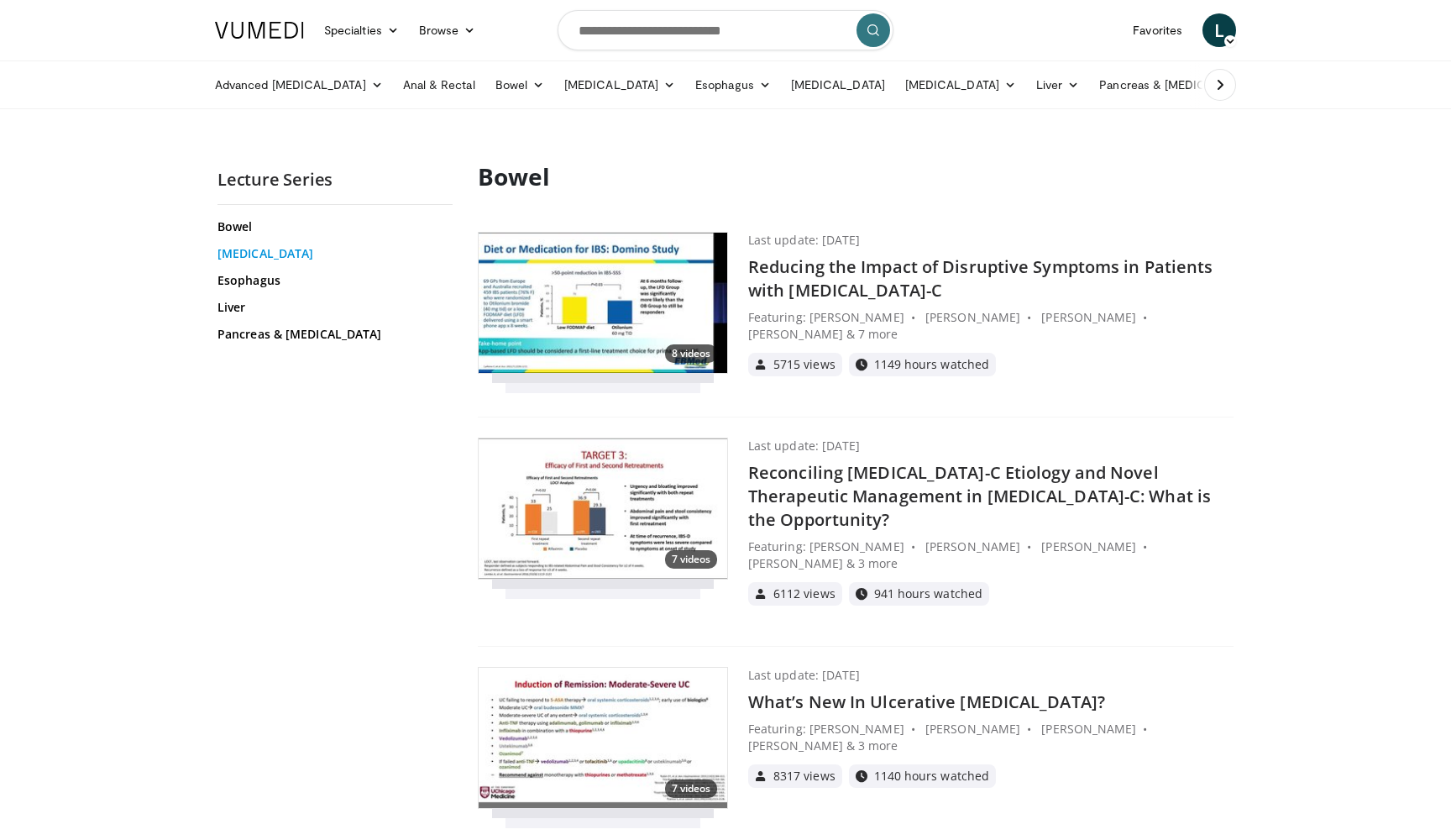
click at [241, 258] on link "[MEDICAL_DATA]" at bounding box center [333, 253] width 231 height 17
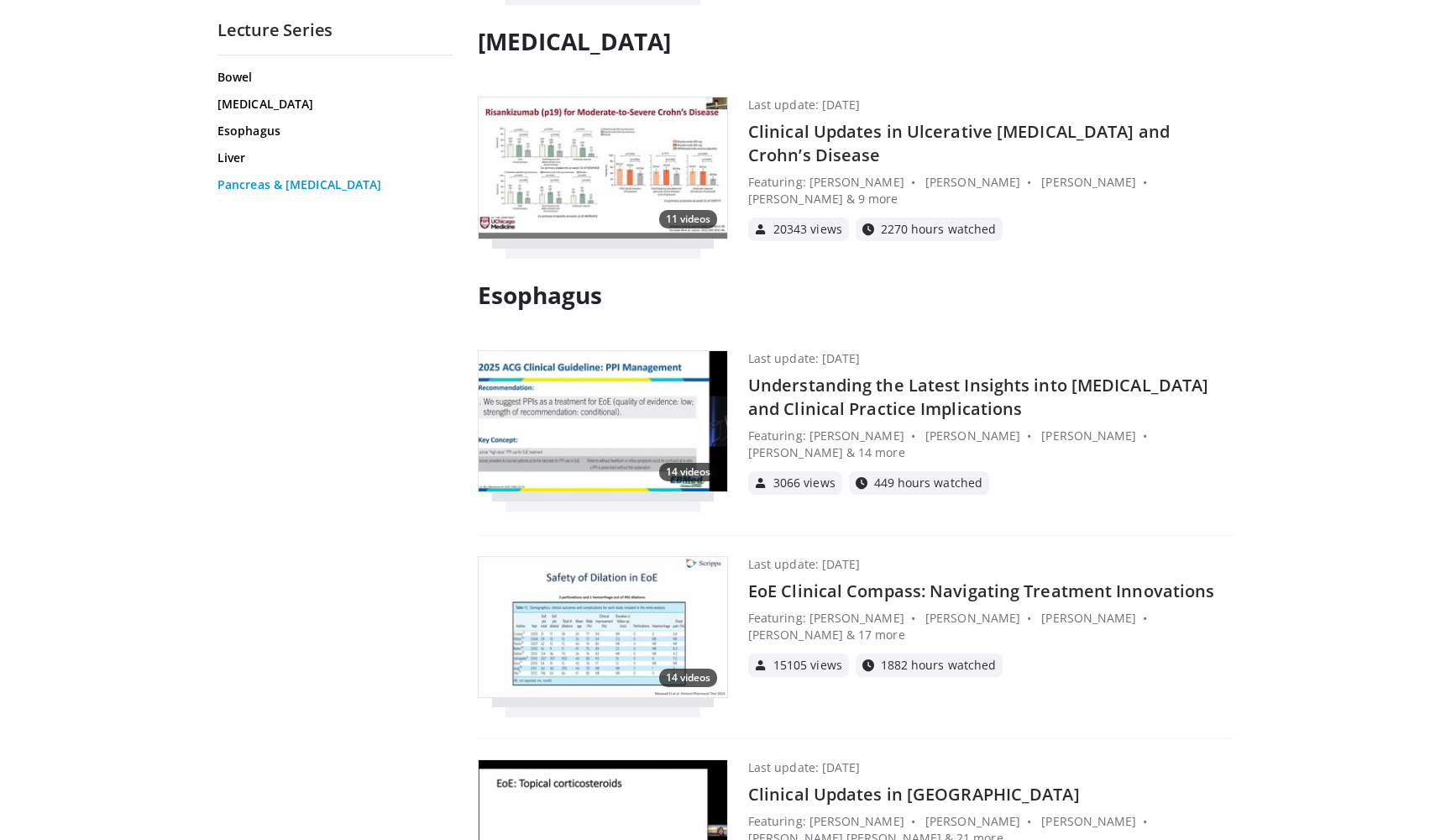
click at [276, 181] on link "Pancreas & [MEDICAL_DATA]" at bounding box center [333, 185] width 231 height 17
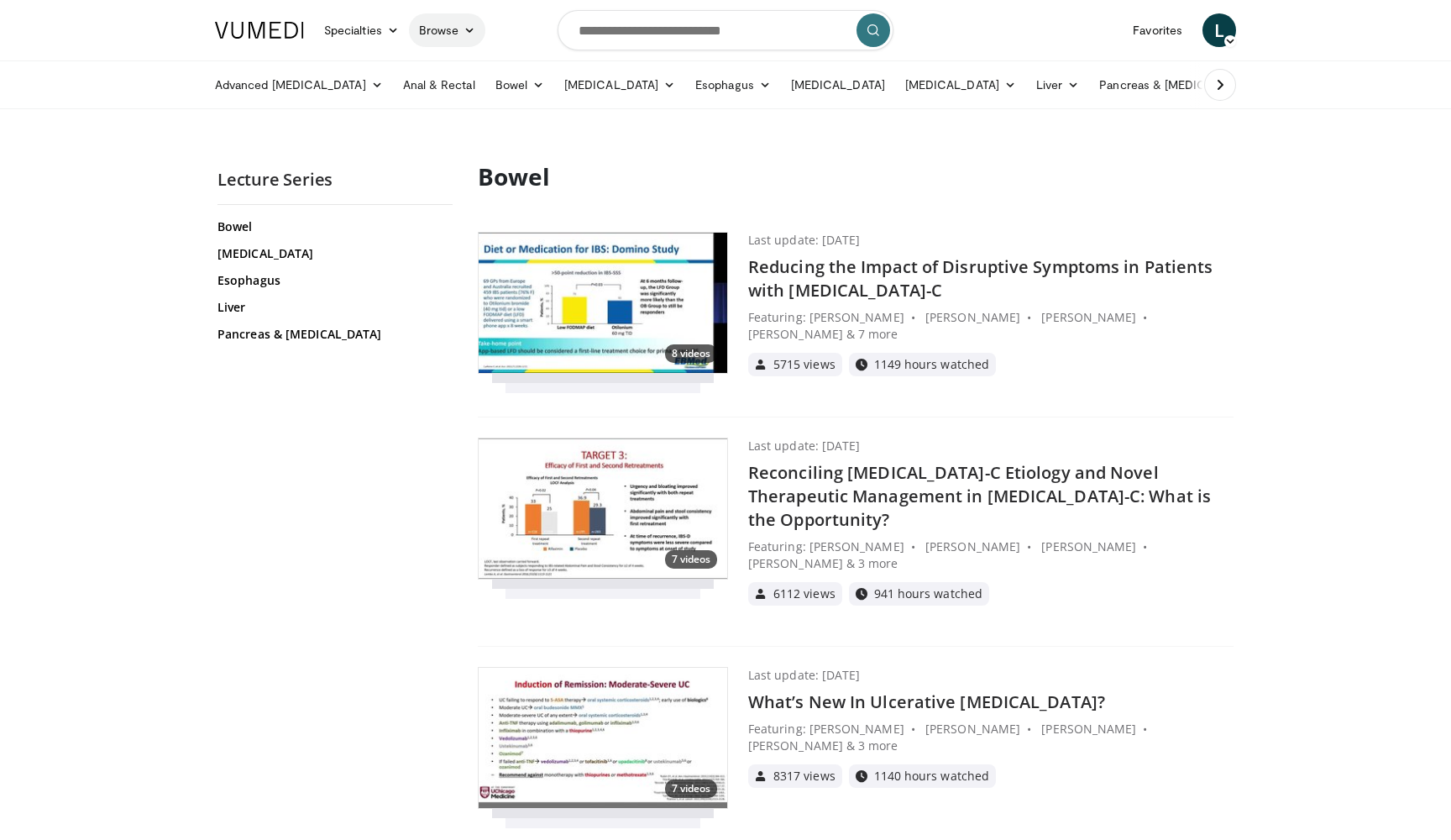
click at [438, 34] on link "Browse" at bounding box center [448, 30] width 77 height 34
click at [455, 92] on link "Education Events" at bounding box center [510, 97] width 200 height 27
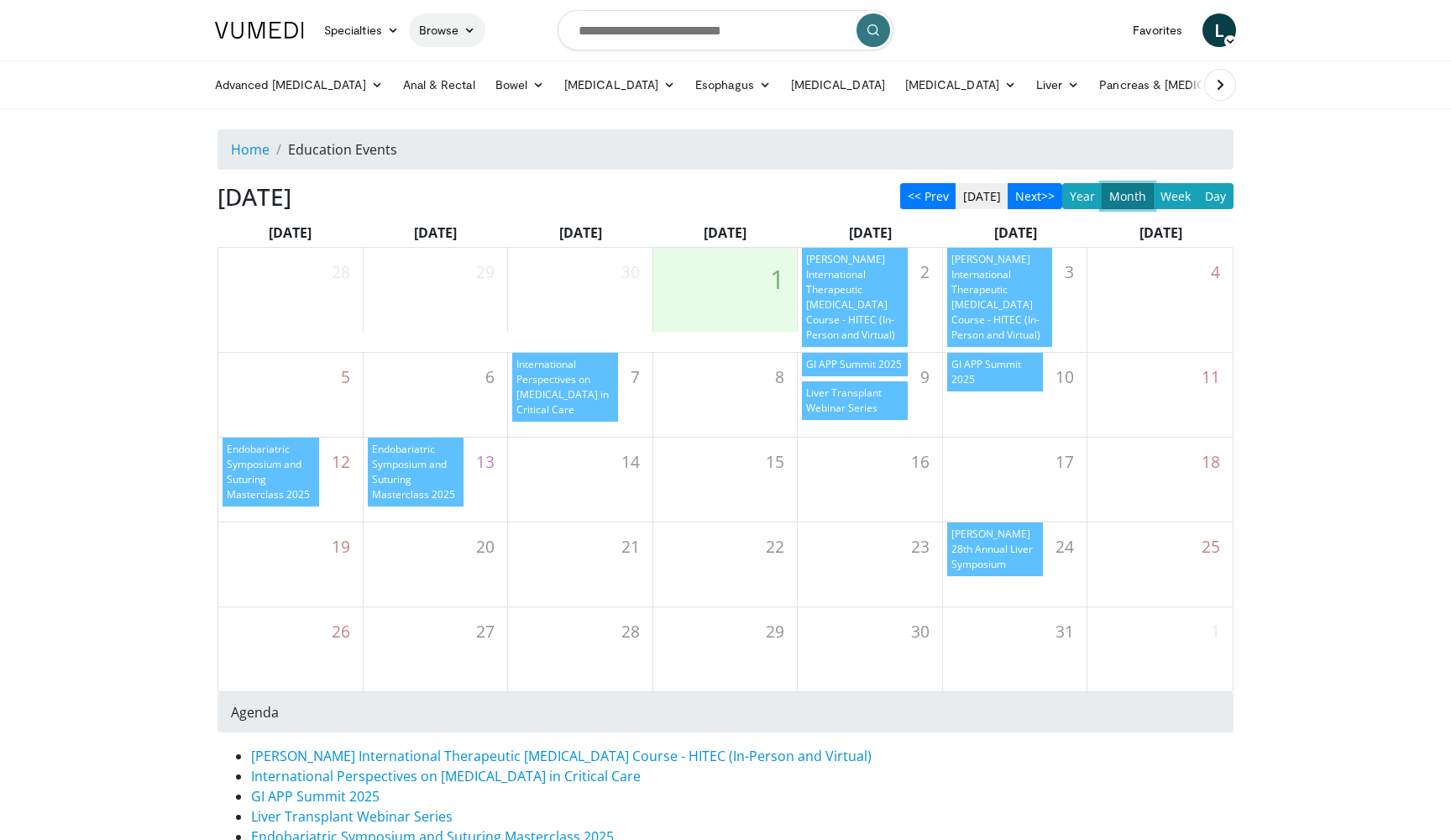
click at [449, 23] on link "Browse" at bounding box center [448, 30] width 77 height 34
click at [477, 123] on link "Lecture Series" at bounding box center [510, 123] width 200 height 27
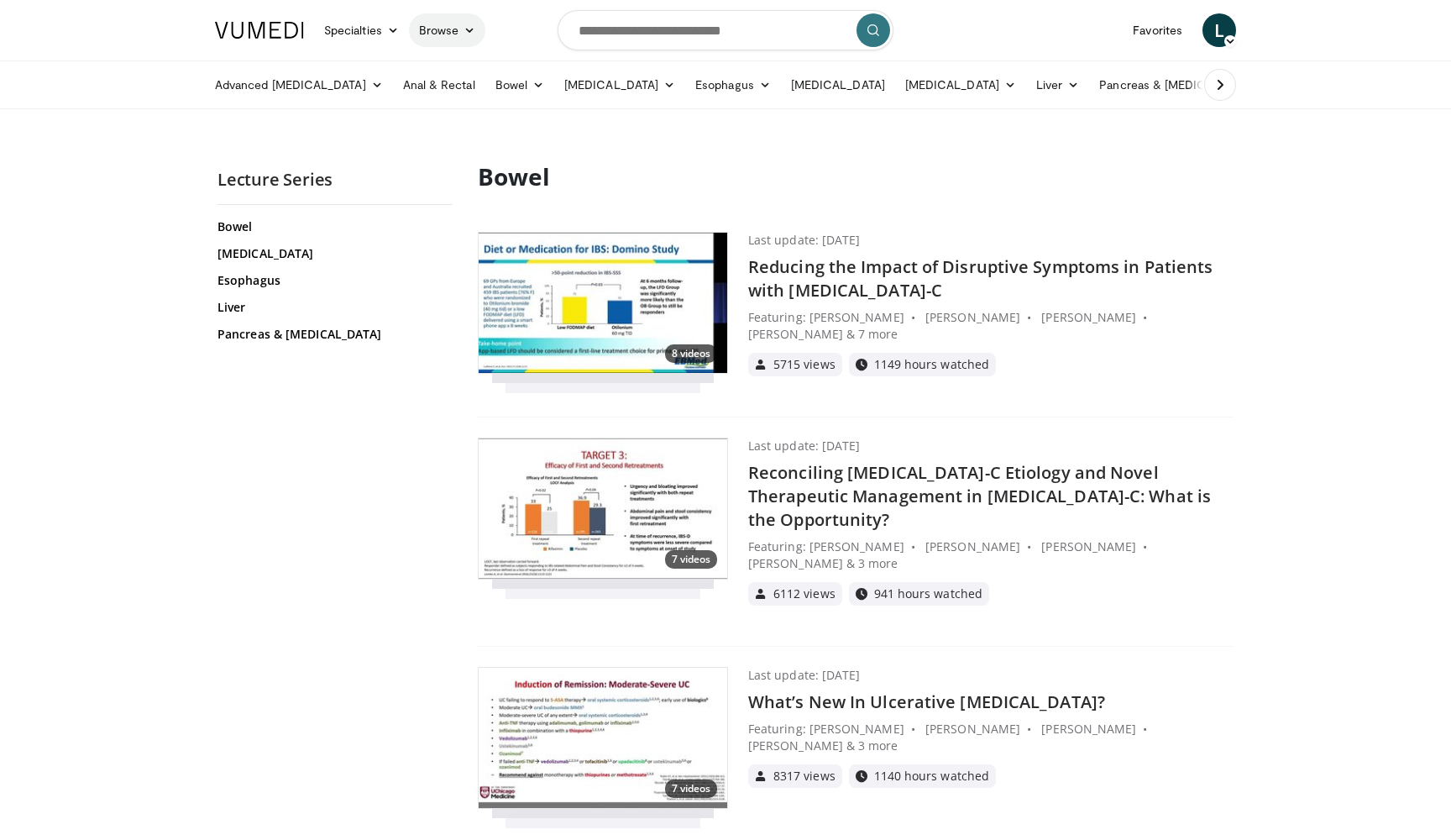
click at [442, 35] on link "Browse" at bounding box center [448, 30] width 77 height 34
click at [457, 151] on link "Playlists" at bounding box center [510, 150] width 200 height 27
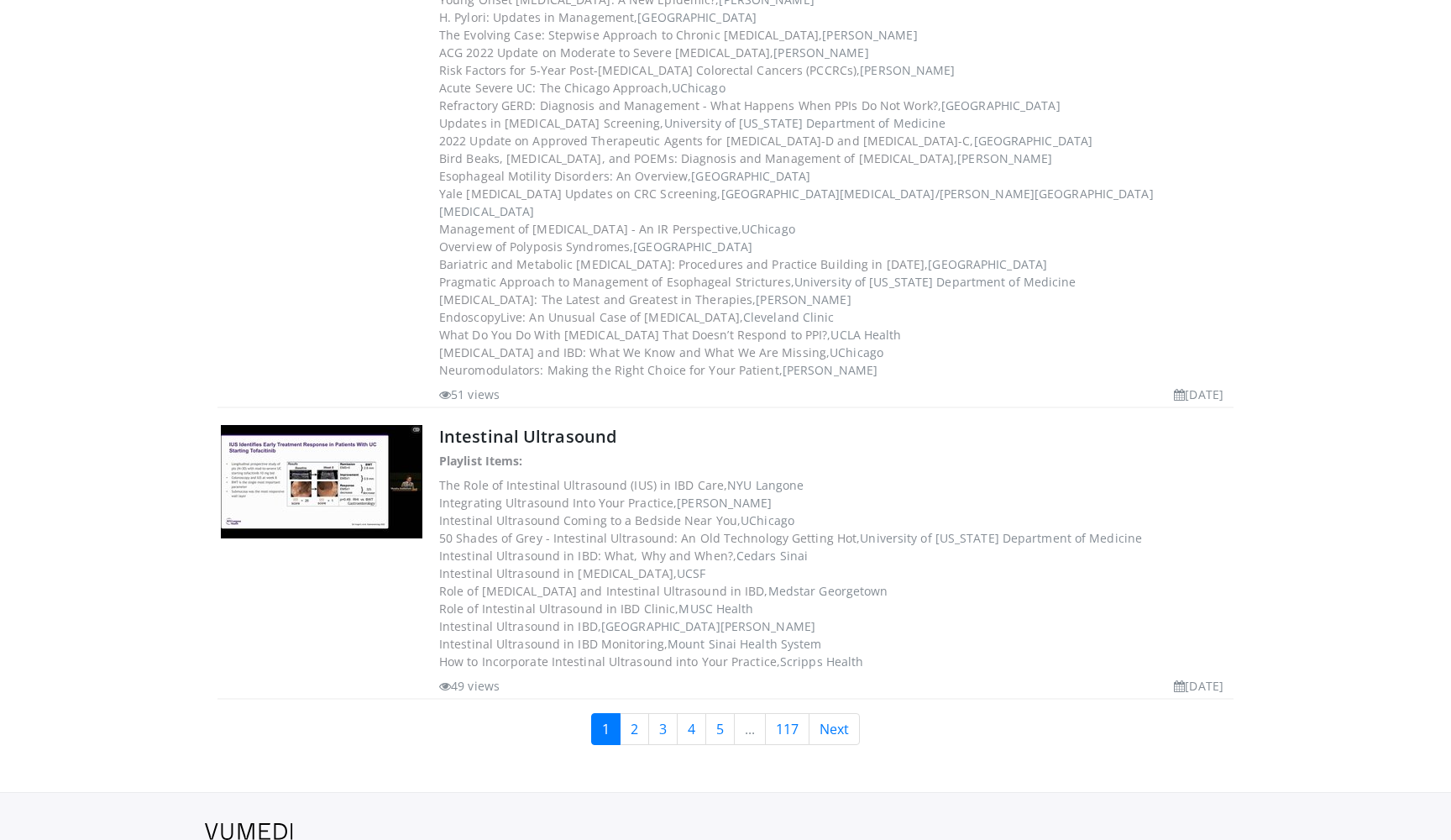
scroll to position [4345, 0]
click at [632, 714] on link "2" at bounding box center [634, 730] width 29 height 32
click at [638, 714] on link "2" at bounding box center [634, 730] width 29 height 32
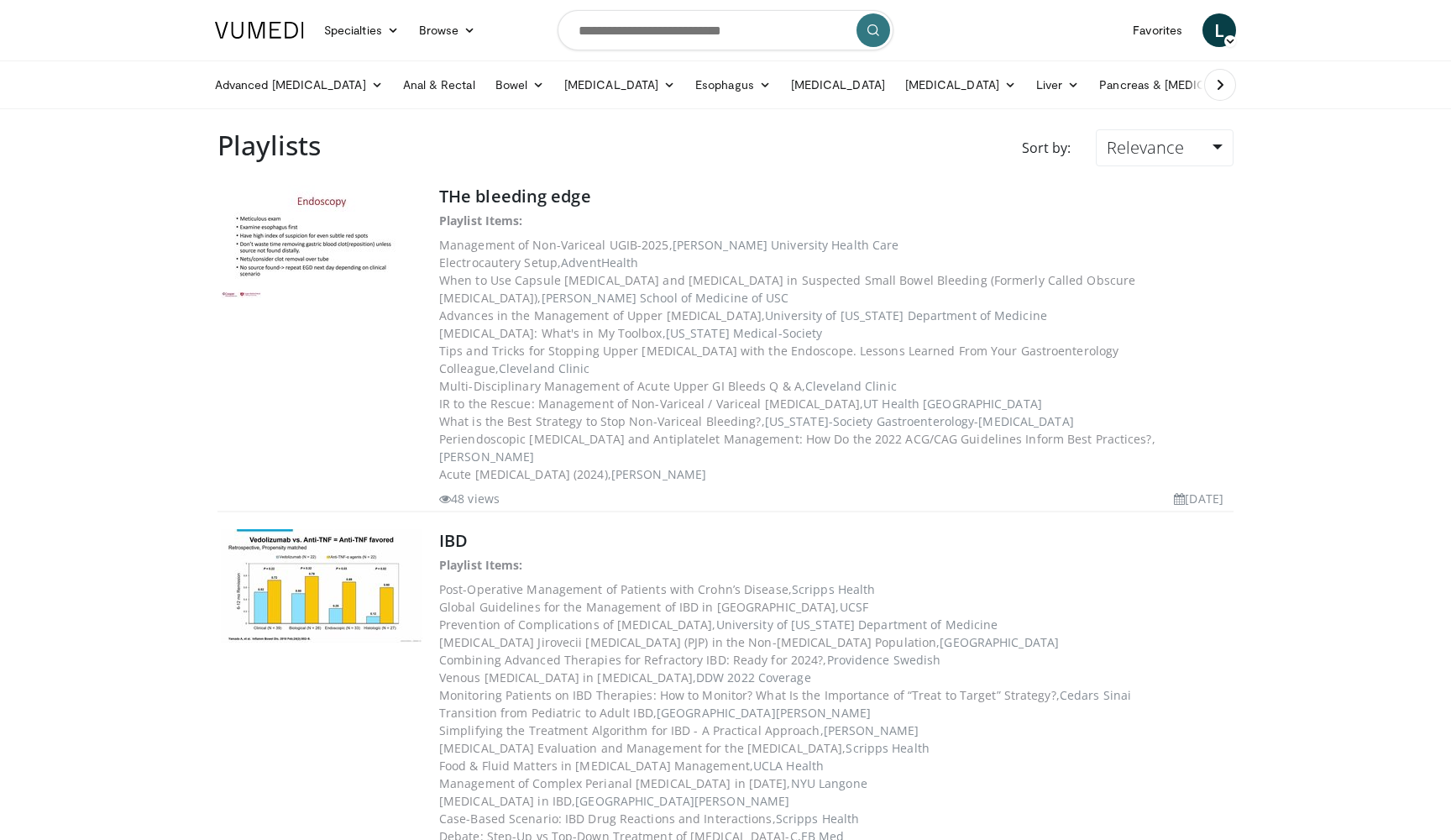
click at [638, 668] on dd "Venous Thromboembolism in Inflammatory Bowel Disease, DDW 2022 Coverage" at bounding box center [834, 677] width 791 height 18
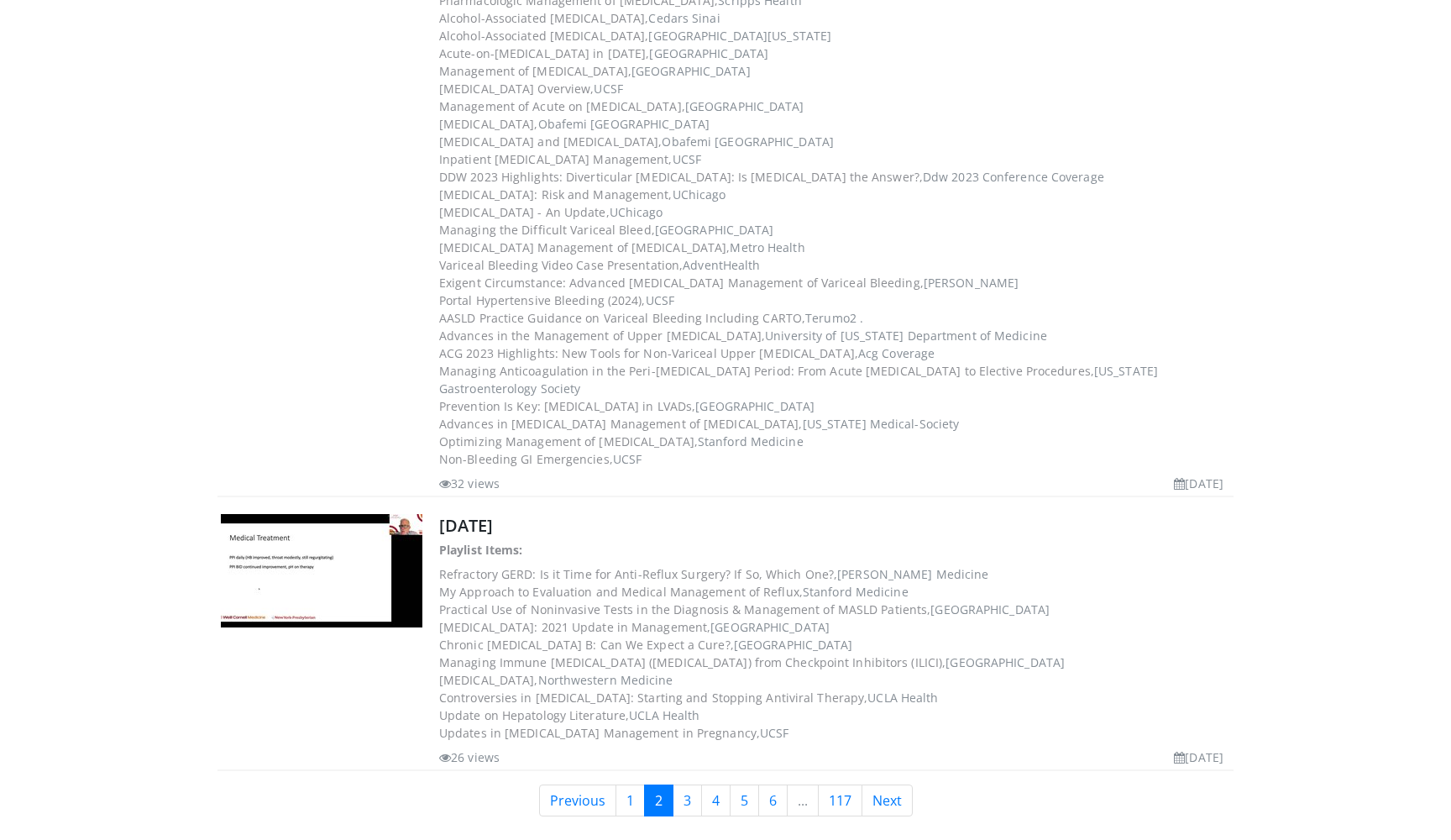
scroll to position [4067, 0]
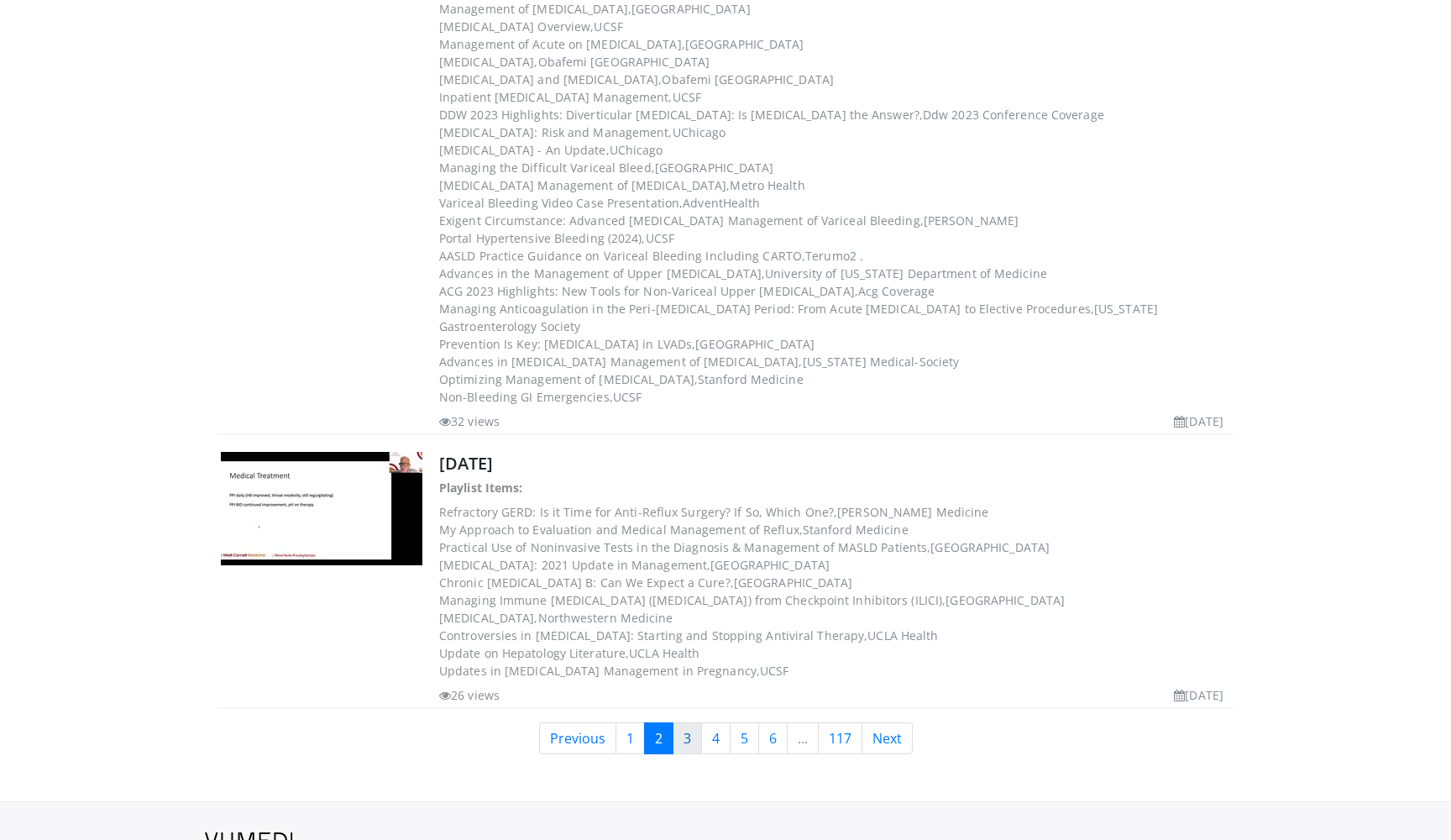
click at [681, 723] on link "3" at bounding box center [687, 739] width 29 height 32
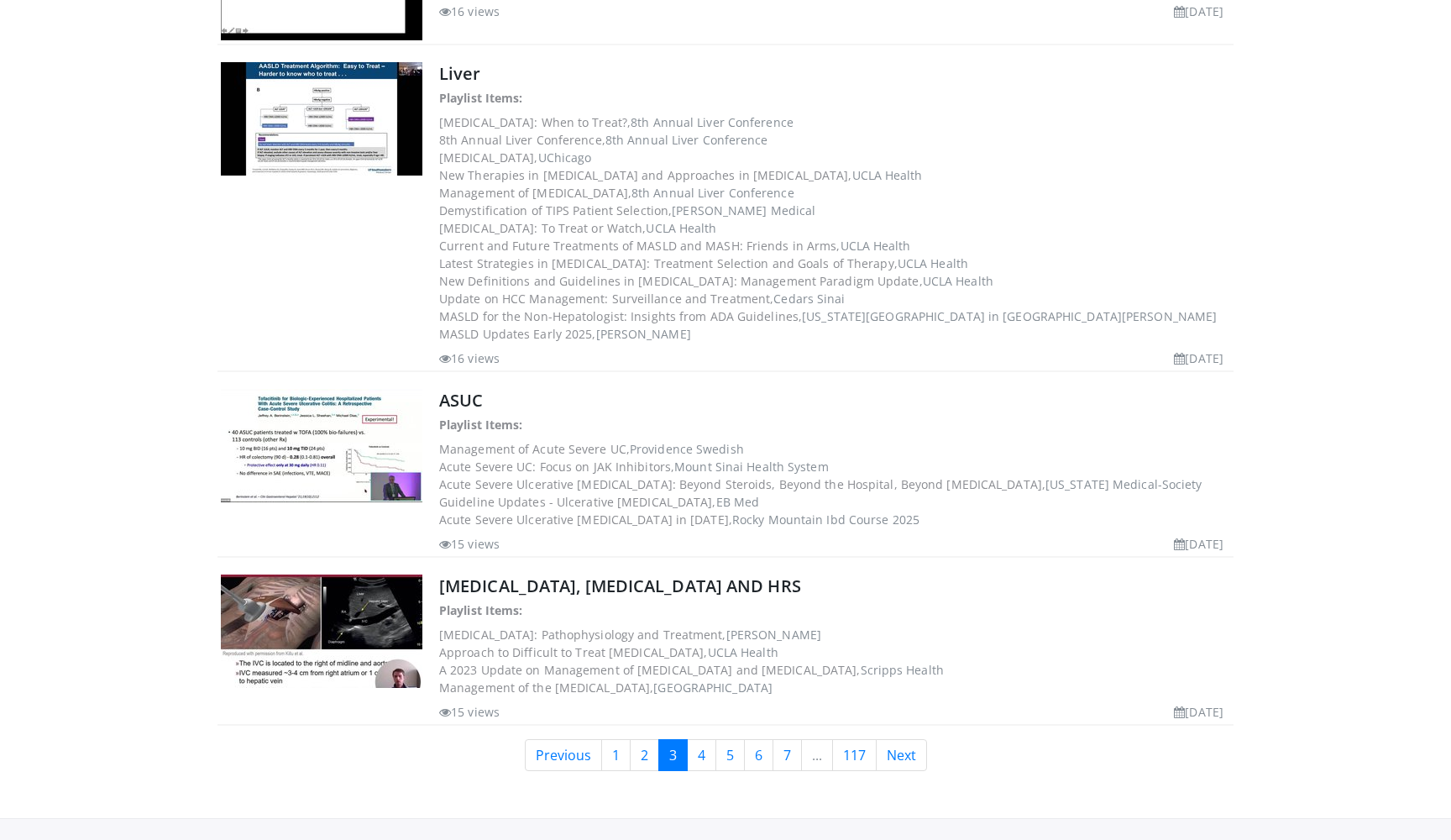
scroll to position [1928, 0]
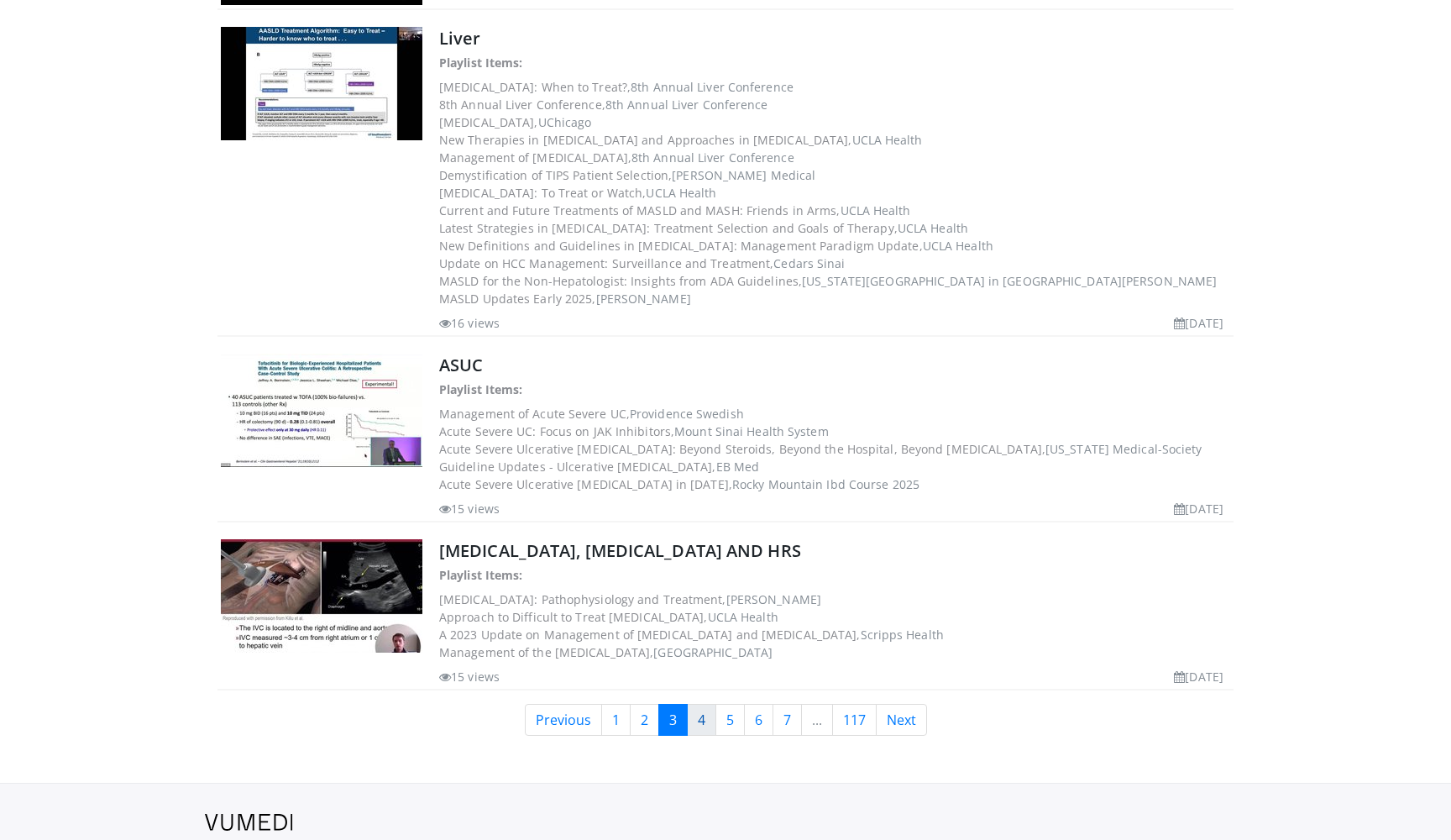
click at [698, 704] on link "4" at bounding box center [701, 720] width 29 height 32
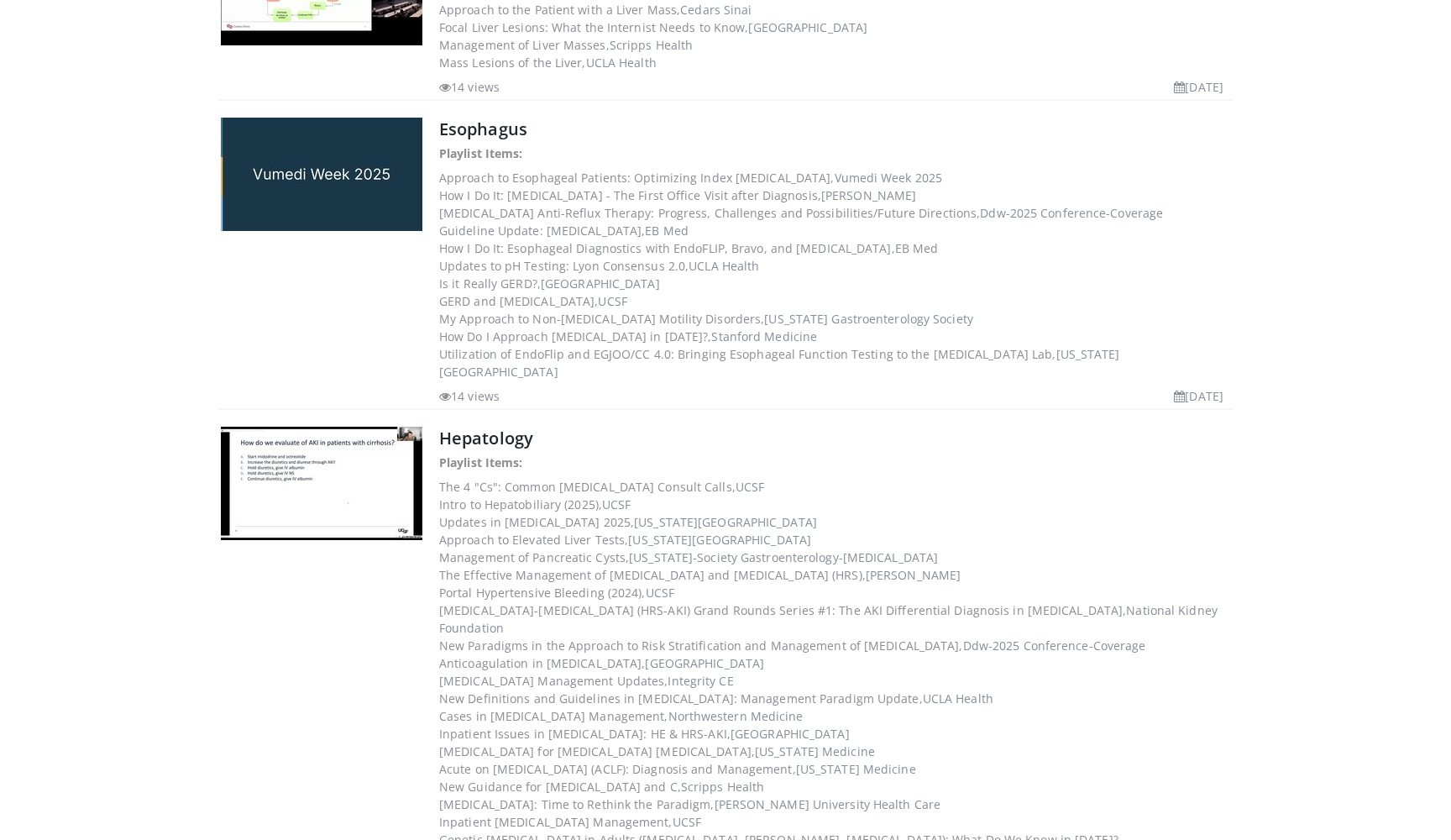
scroll to position [1009, 0]
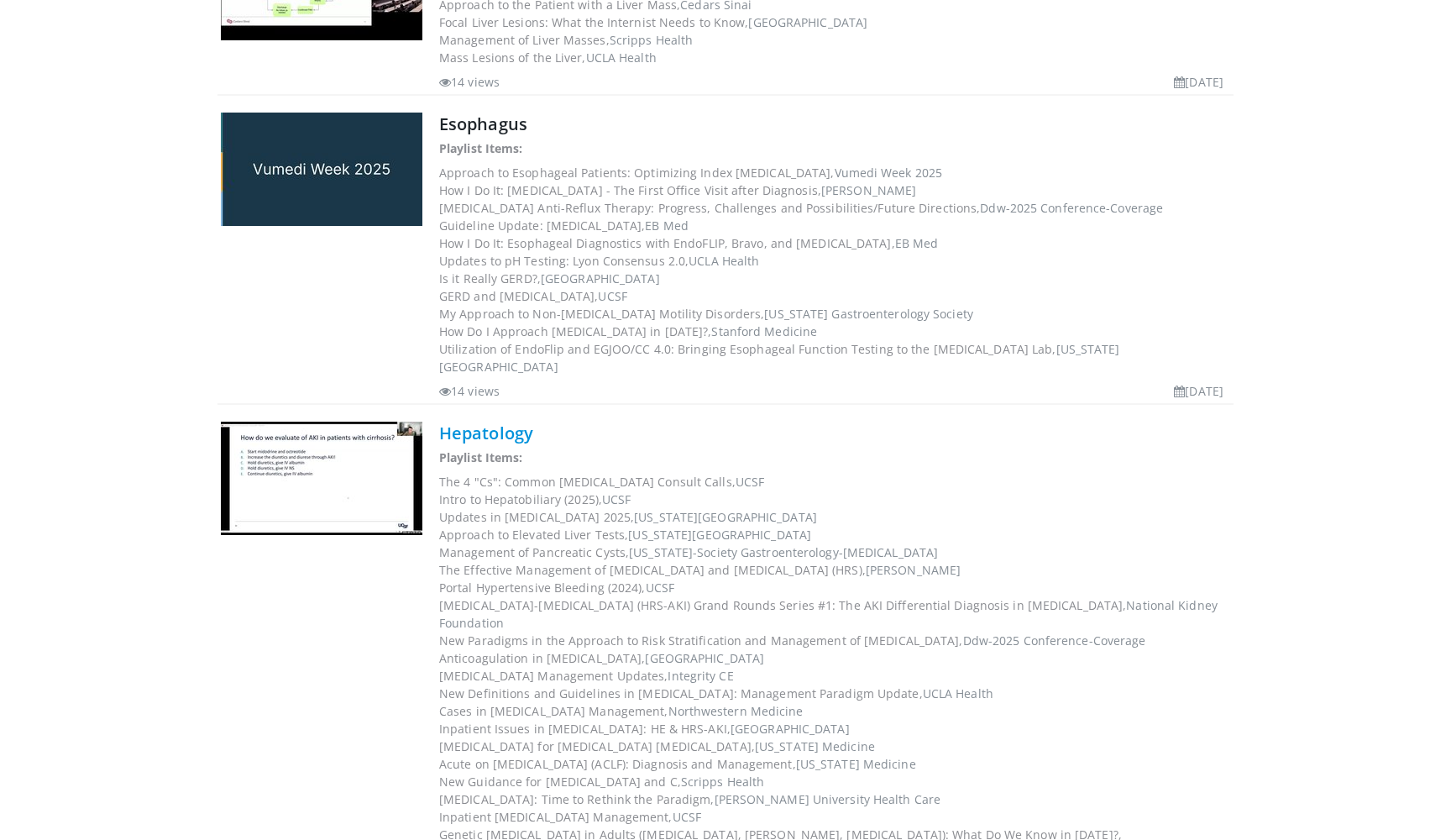
click at [501, 421] on link "Hepatology" at bounding box center [486, 433] width 94 height 23
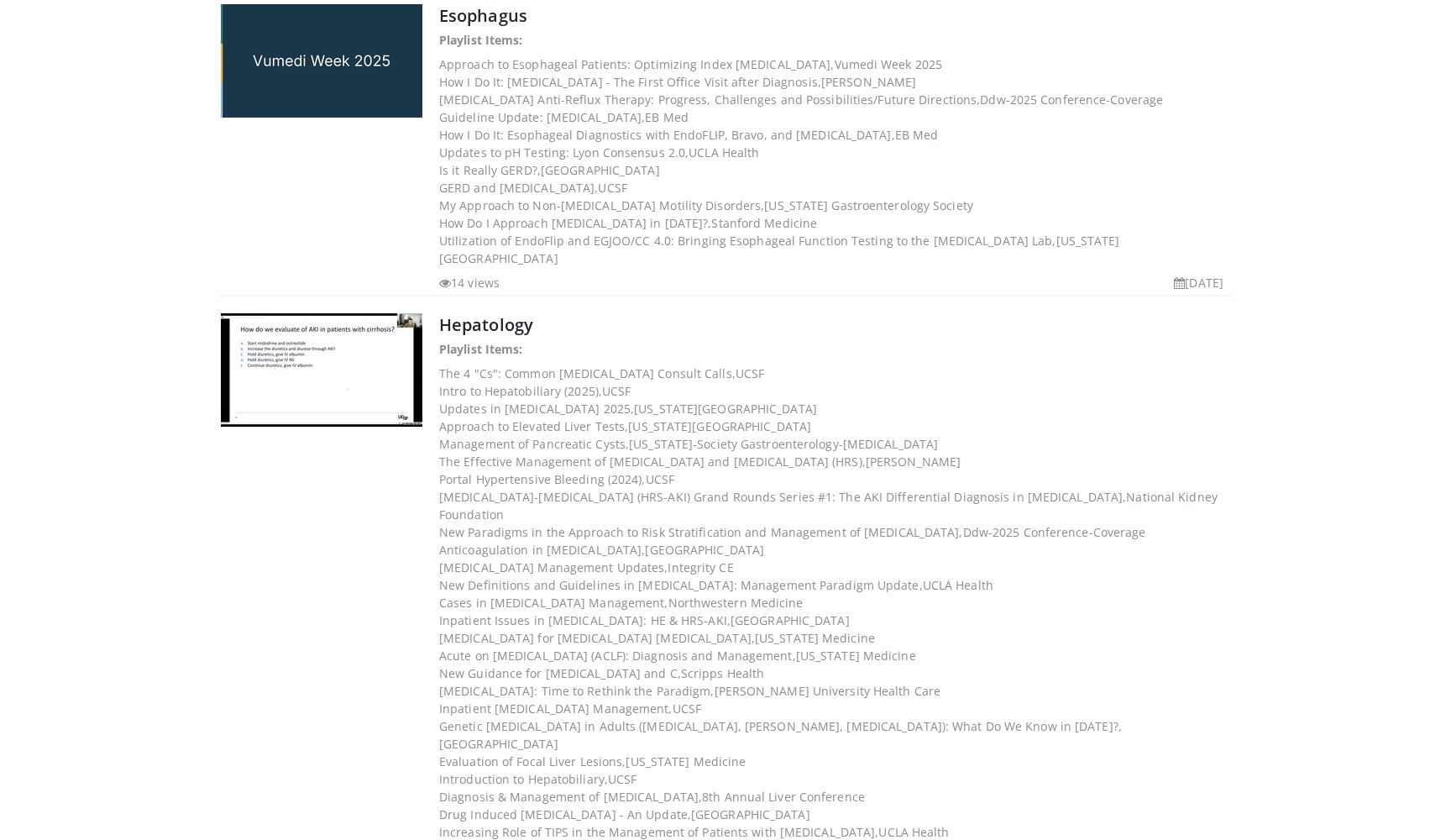
scroll to position [1181, 0]
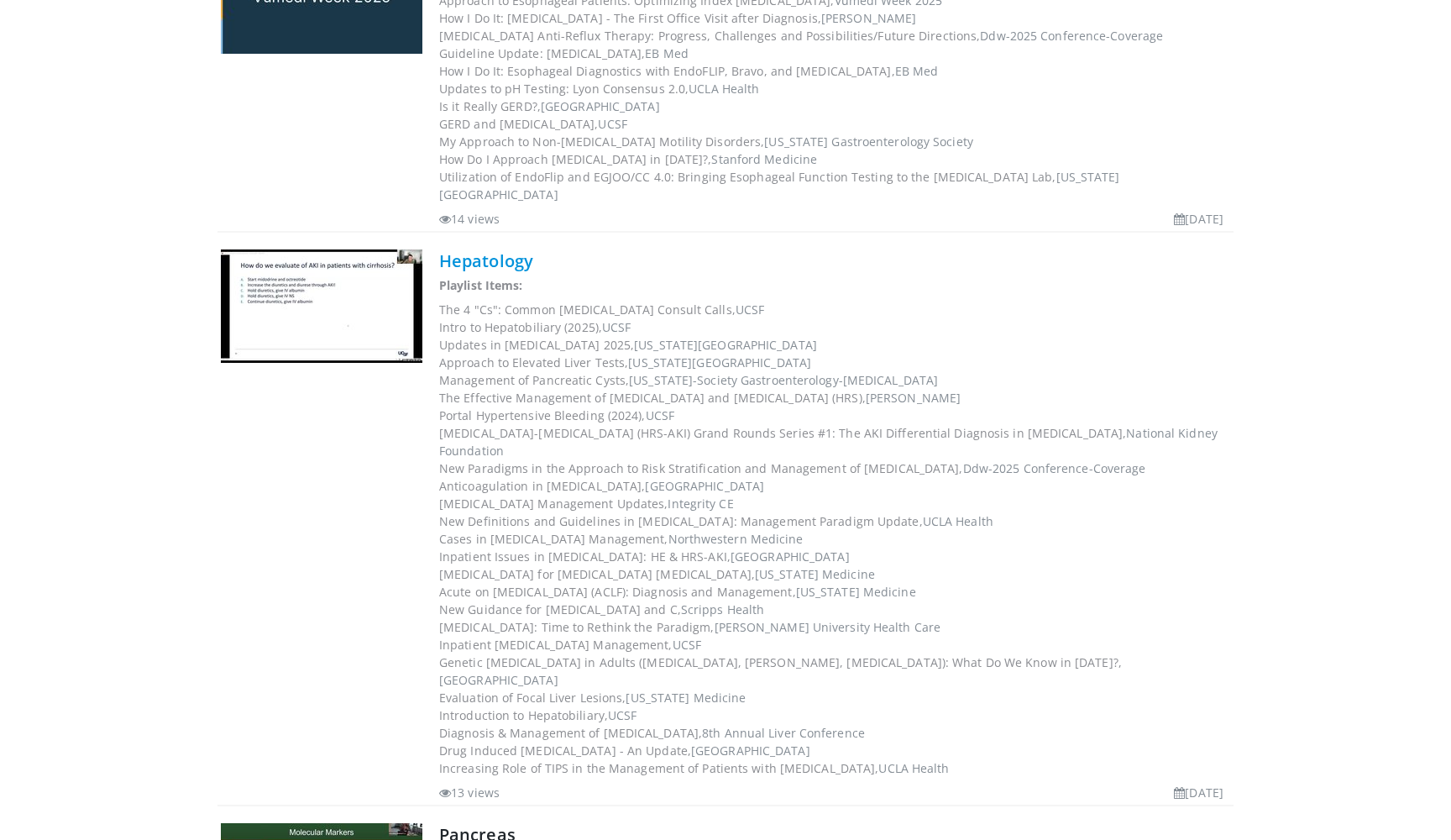
click at [475, 250] on link "Hepatology" at bounding box center [486, 261] width 94 height 23
click at [491, 250] on link "Hepatology" at bounding box center [486, 261] width 94 height 23
